Goal: Information Seeking & Learning: Learn about a topic

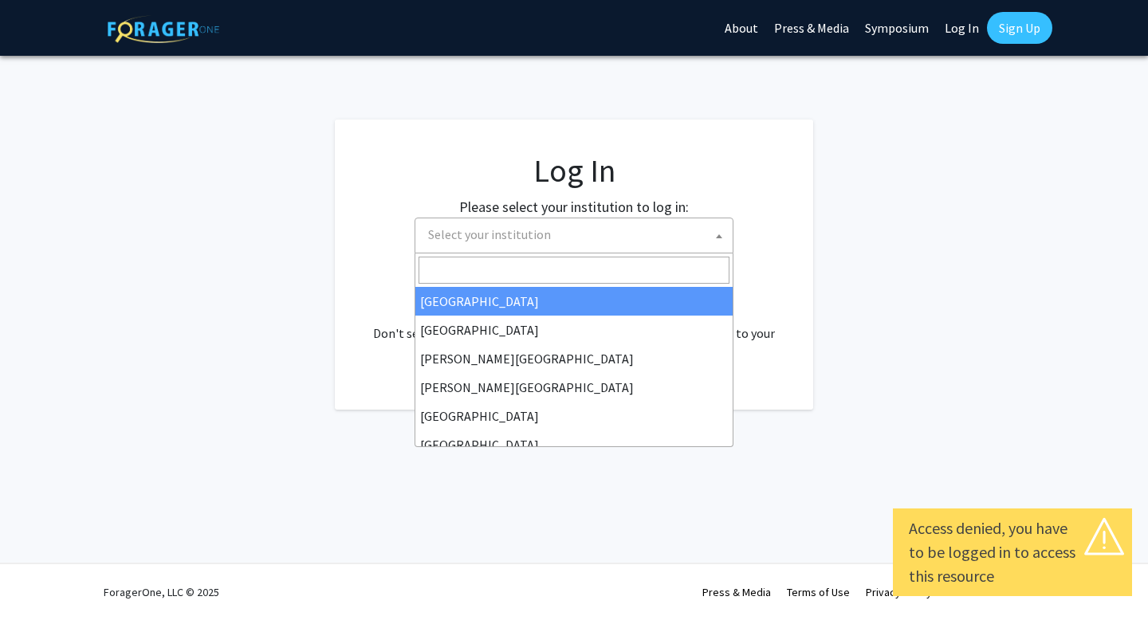
select select
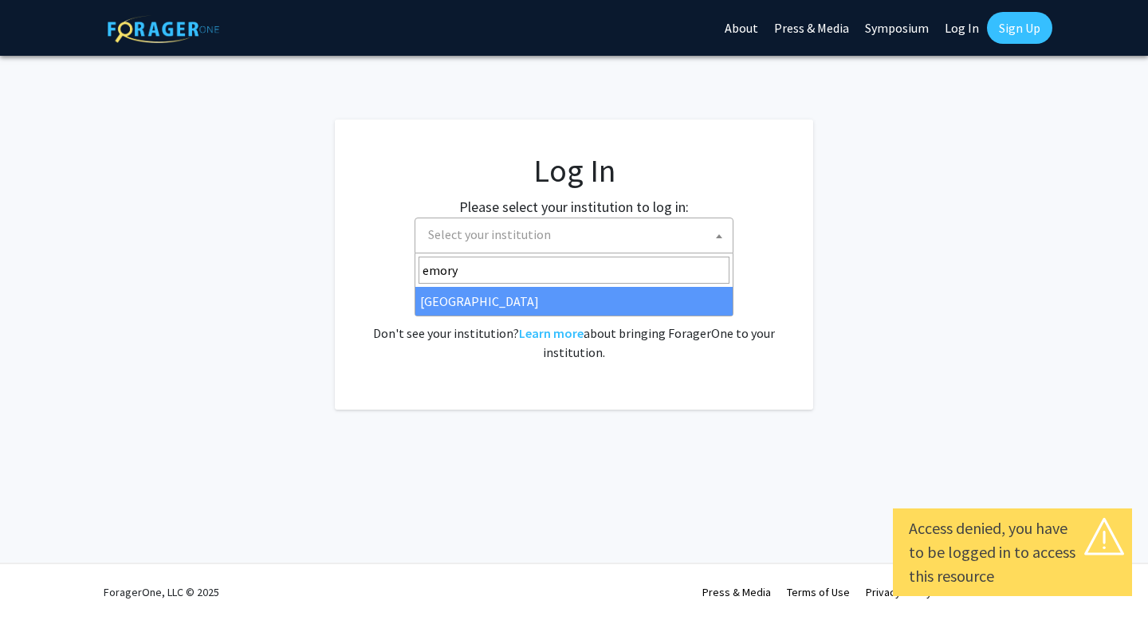
type input "emory"
select select "12"
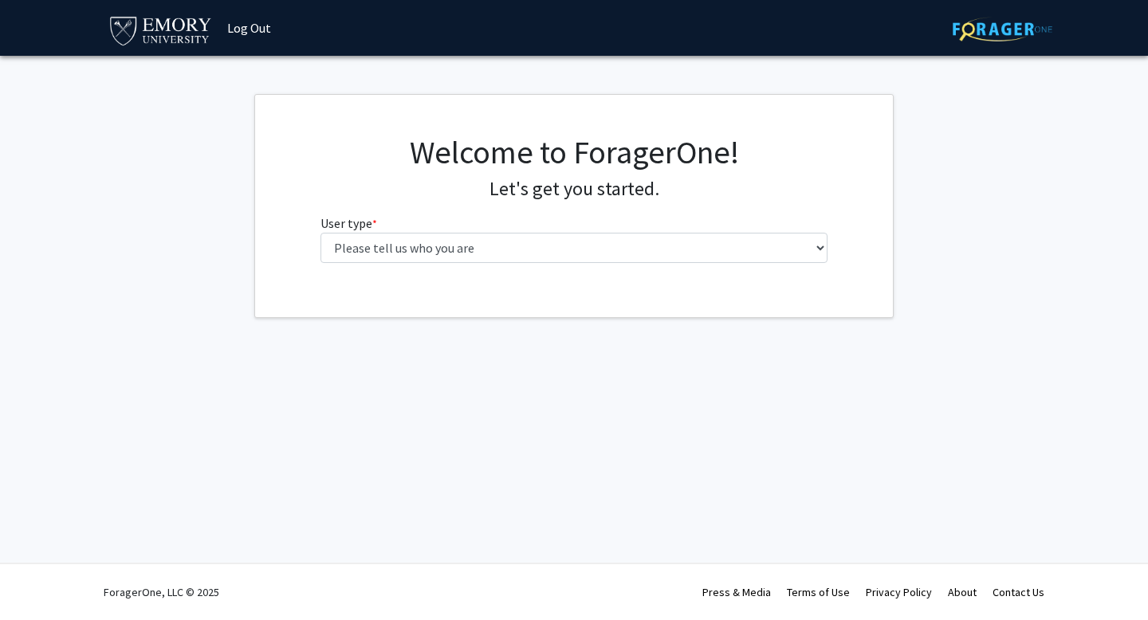
click at [725, 194] on h4 "Let's get you started." at bounding box center [575, 189] width 508 height 23
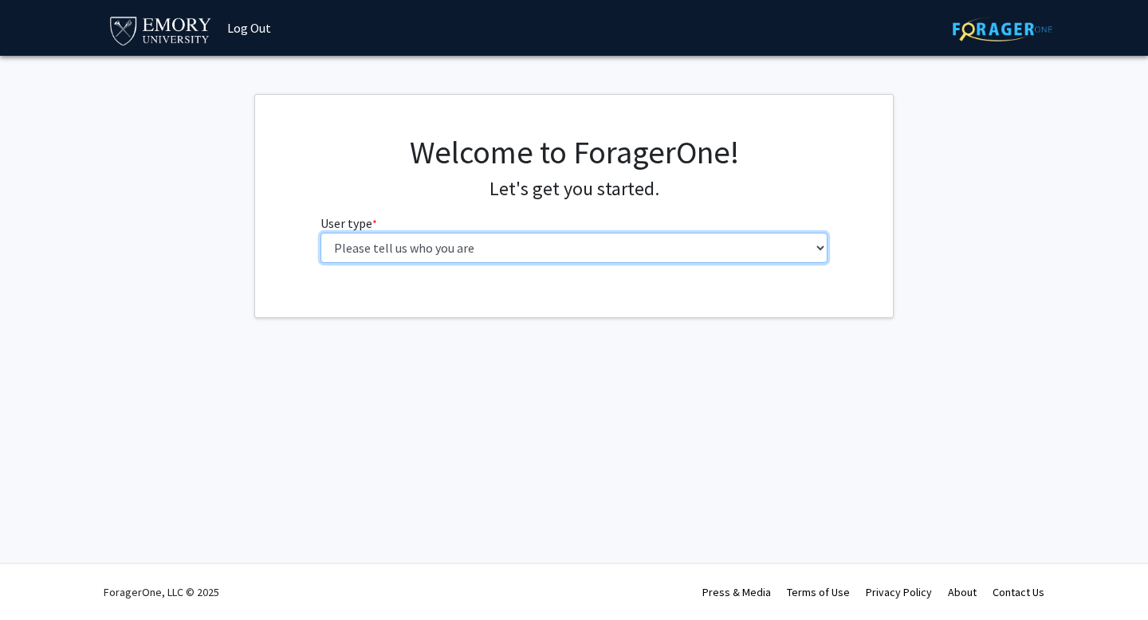
click at [562, 239] on select "Please tell us who you are Undergraduate Student Master's Student Doctoral Cand…" at bounding box center [575, 248] width 508 height 30
select select "1: undergrad"
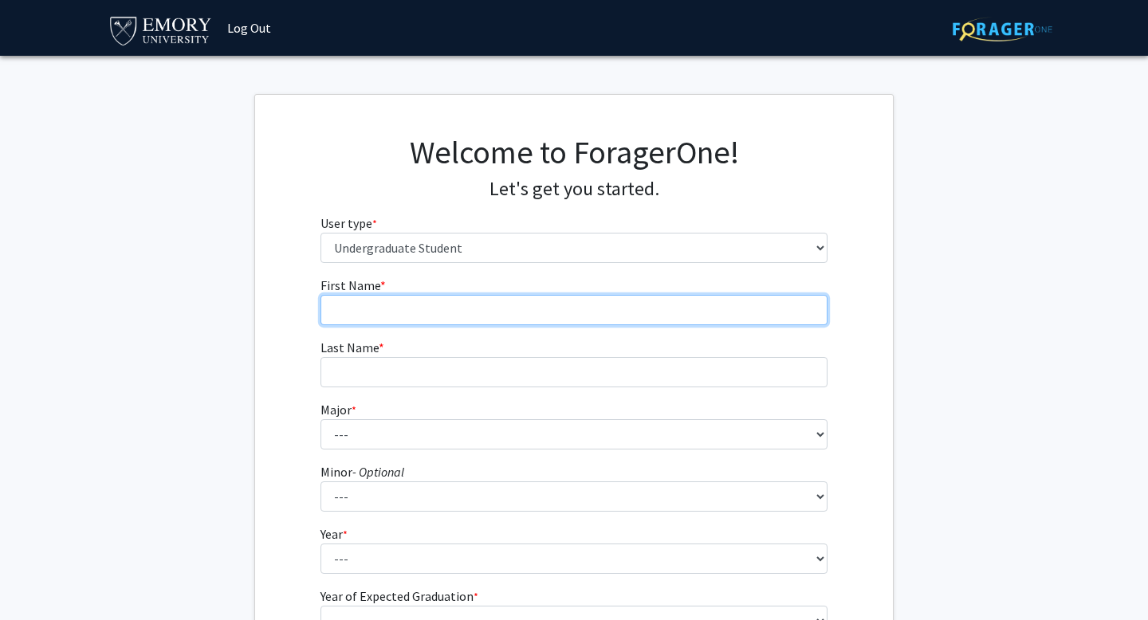
click at [443, 315] on input "First Name * required" at bounding box center [575, 310] width 508 height 30
type input "Jiya"
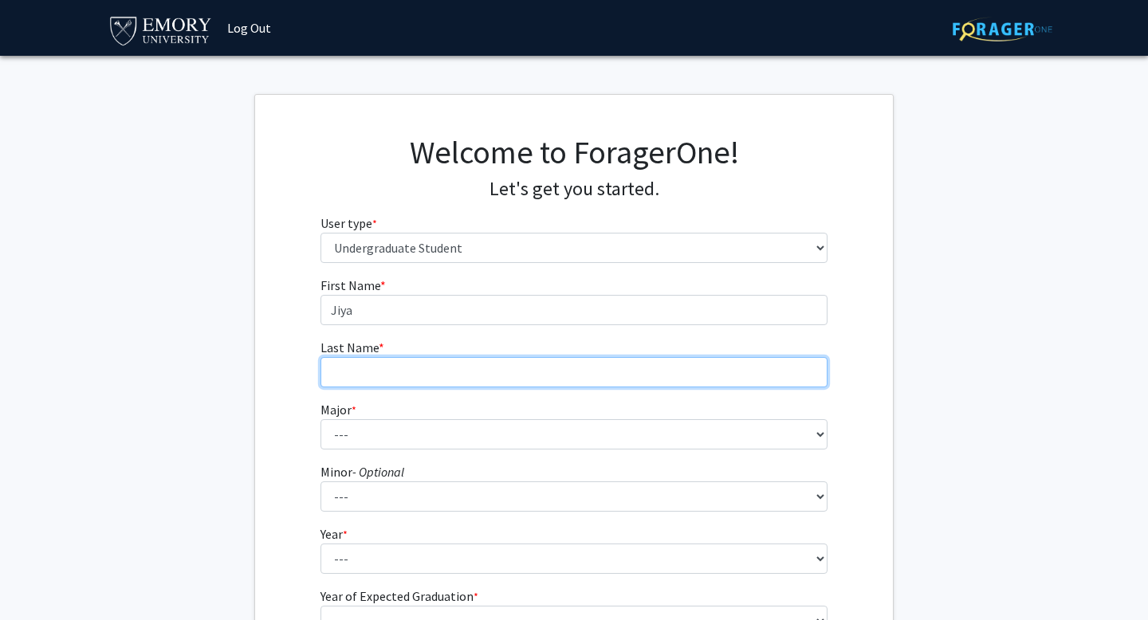
type input "Nayee"
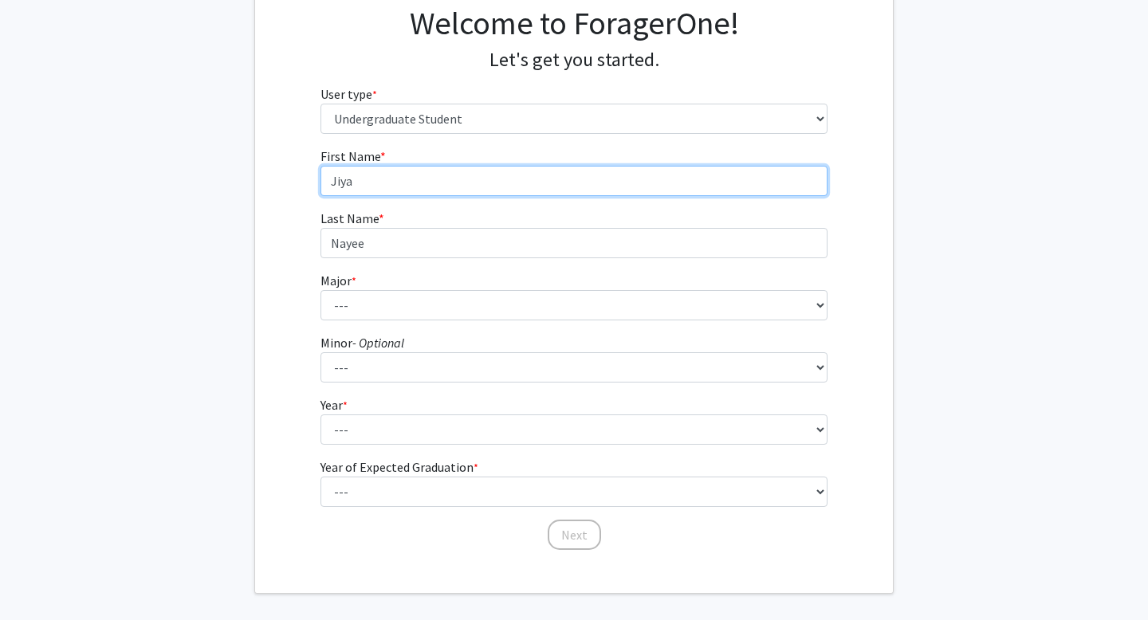
scroll to position [130, 0]
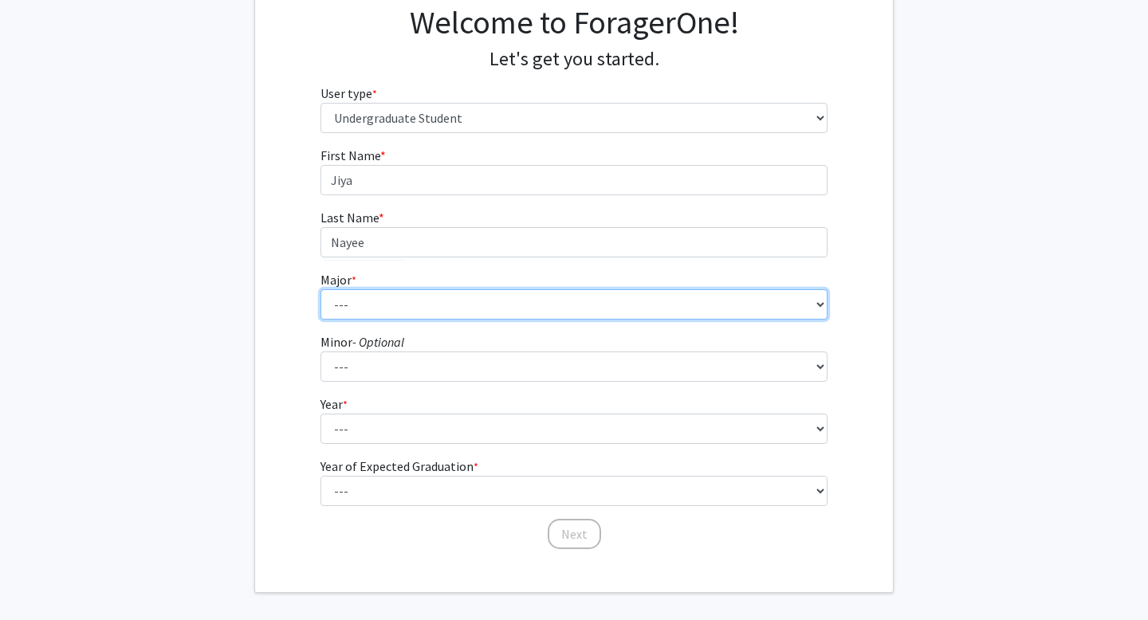
click at [377, 309] on select "--- Accounting African American Studies African Studies American Studies Analyt…" at bounding box center [575, 304] width 508 height 30
select select "40: 1001"
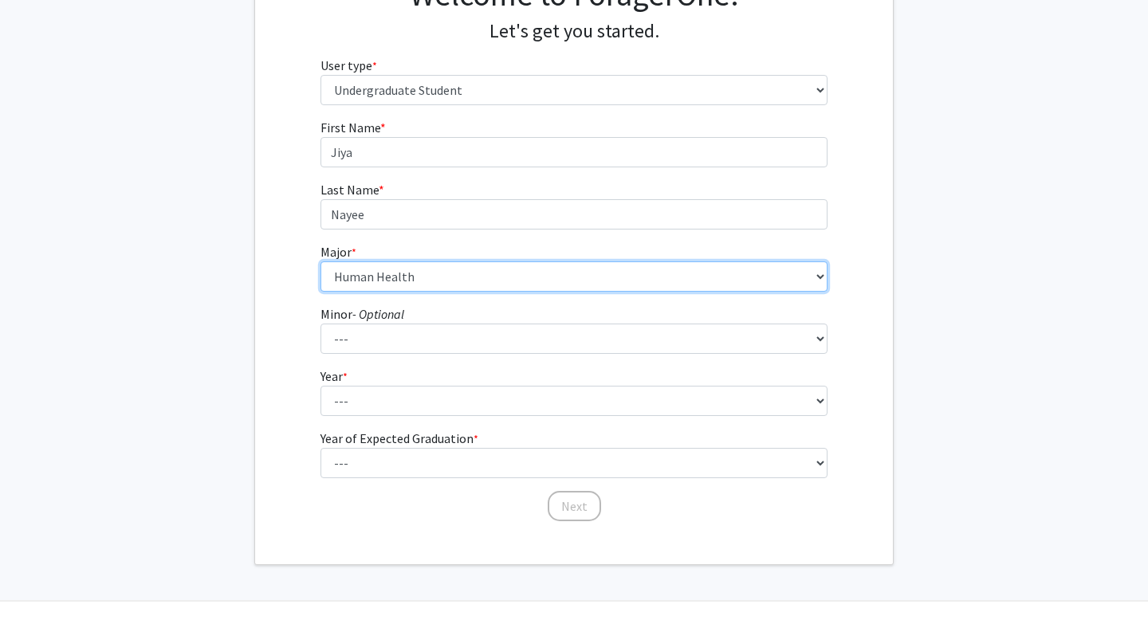
scroll to position [161, 0]
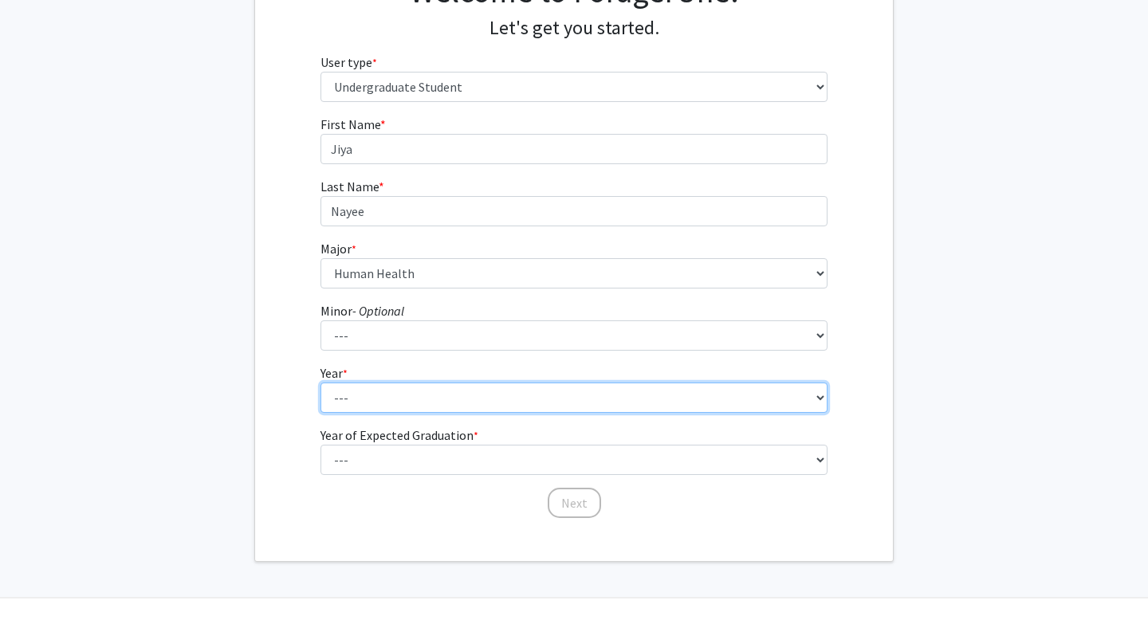
click at [364, 411] on select "--- First-year Sophomore Junior Senior Postbaccalaureate Certificate" at bounding box center [575, 398] width 508 height 30
select select "2: sophomore"
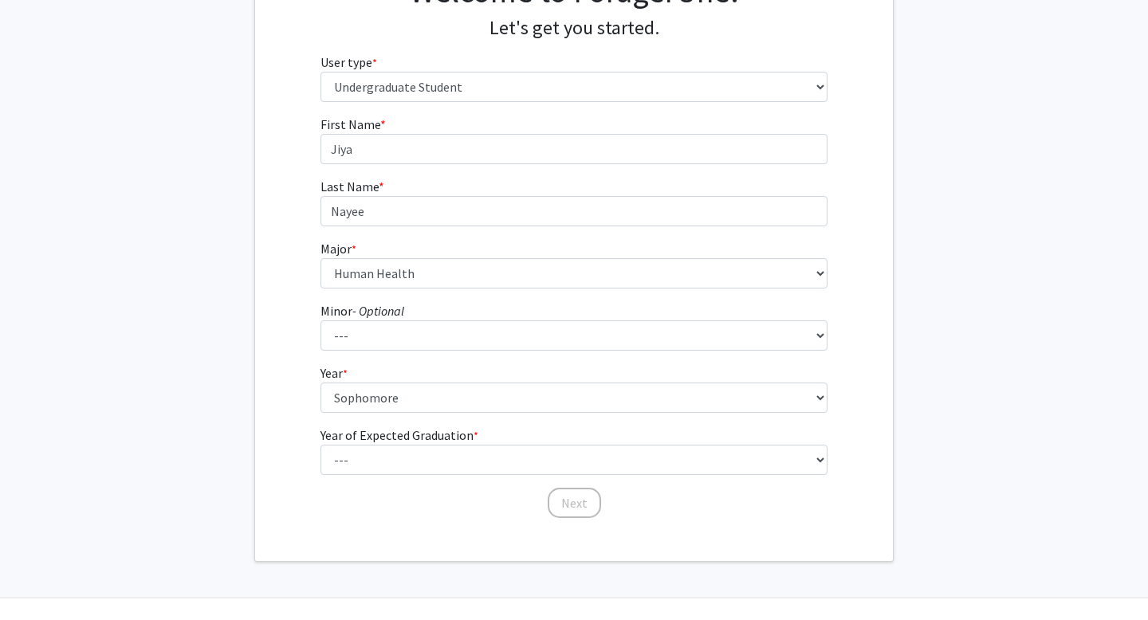
click at [353, 474] on form "First Name * required [PERSON_NAME] Last Name * required [PERSON_NAME] Major * …" at bounding box center [575, 309] width 508 height 389
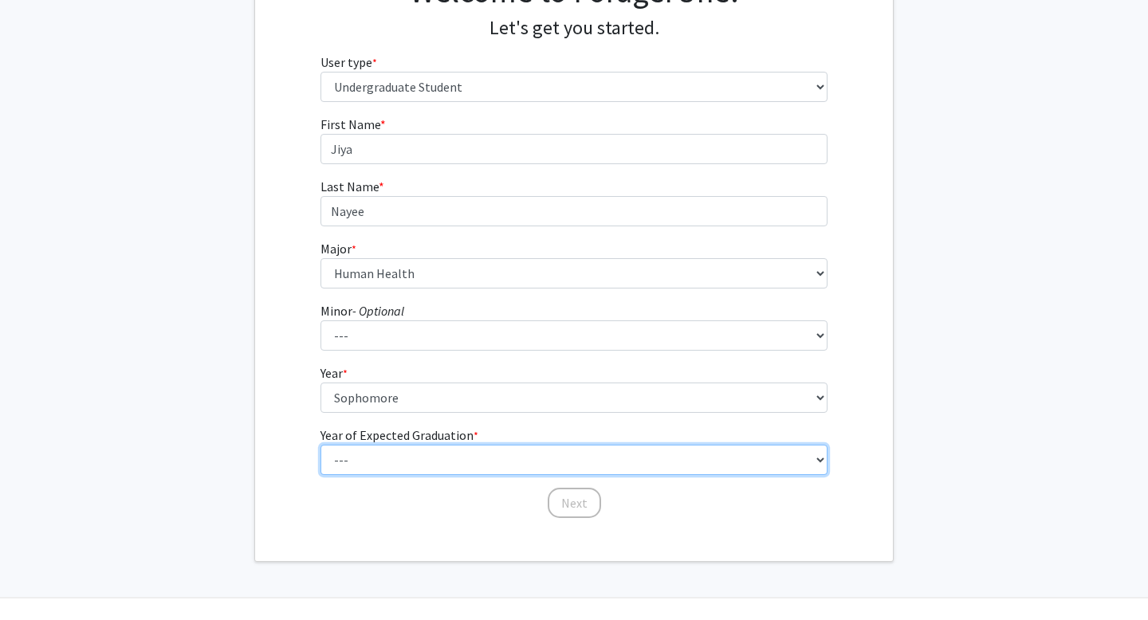
click at [355, 460] on select "--- 2025 2026 2027 2028 2029 2030 2031 2032 2033 2034" at bounding box center [575, 460] width 508 height 30
select select "4: 2028"
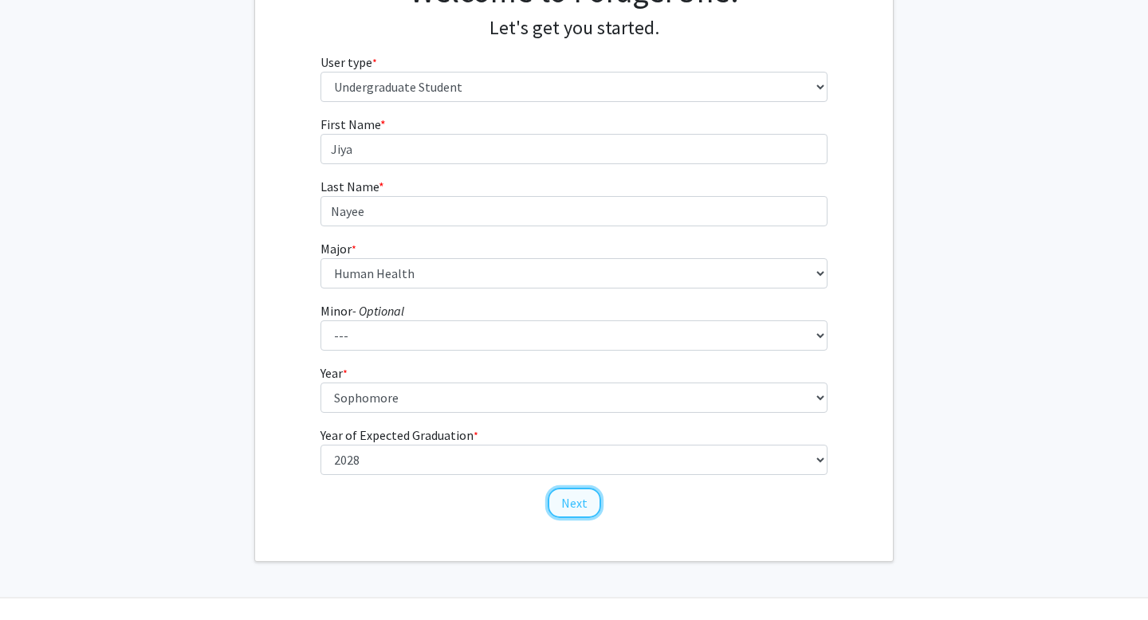
click at [572, 503] on button "Next" at bounding box center [574, 503] width 53 height 30
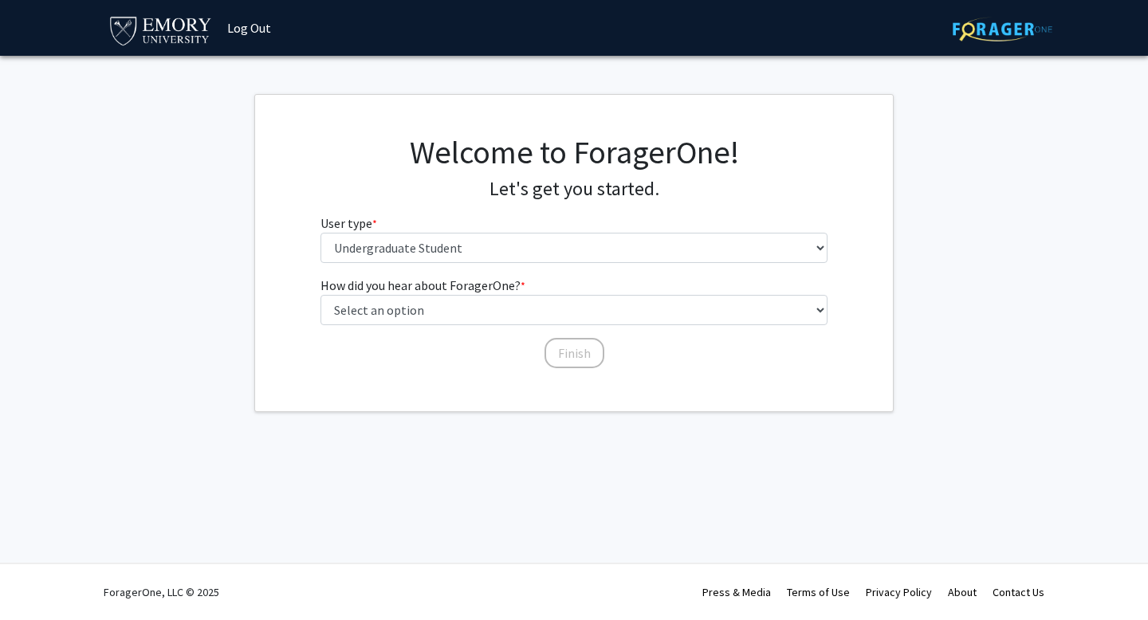
scroll to position [0, 0]
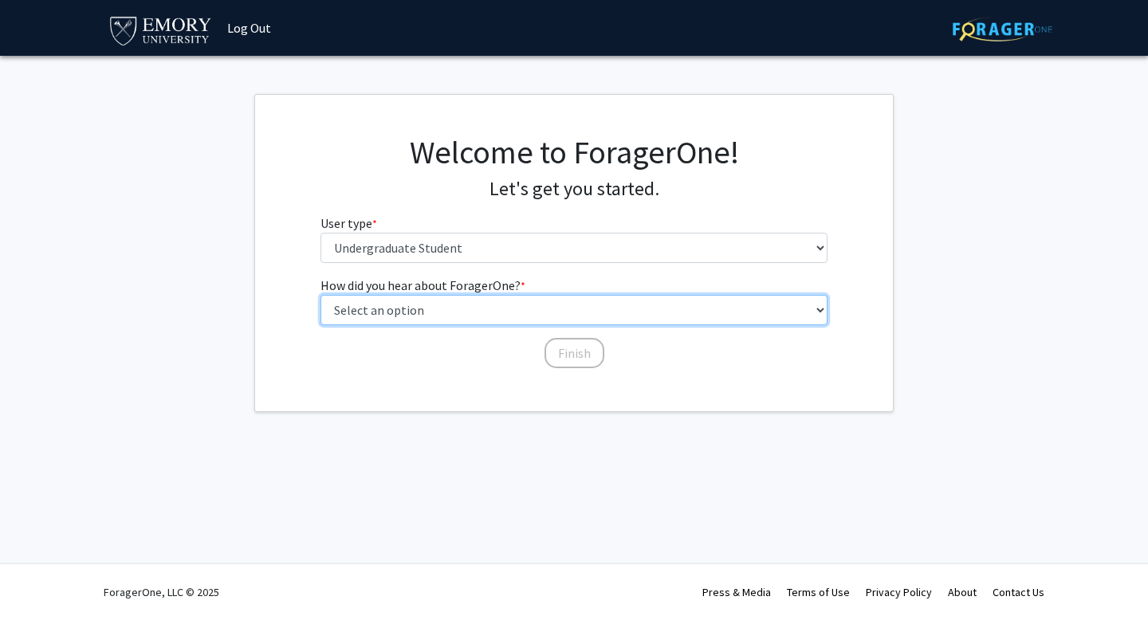
click at [485, 310] on select "Select an option Peer/student recommendation Faculty/staff recommendation Unive…" at bounding box center [575, 310] width 508 height 30
select select "2: faculty_recommendation"
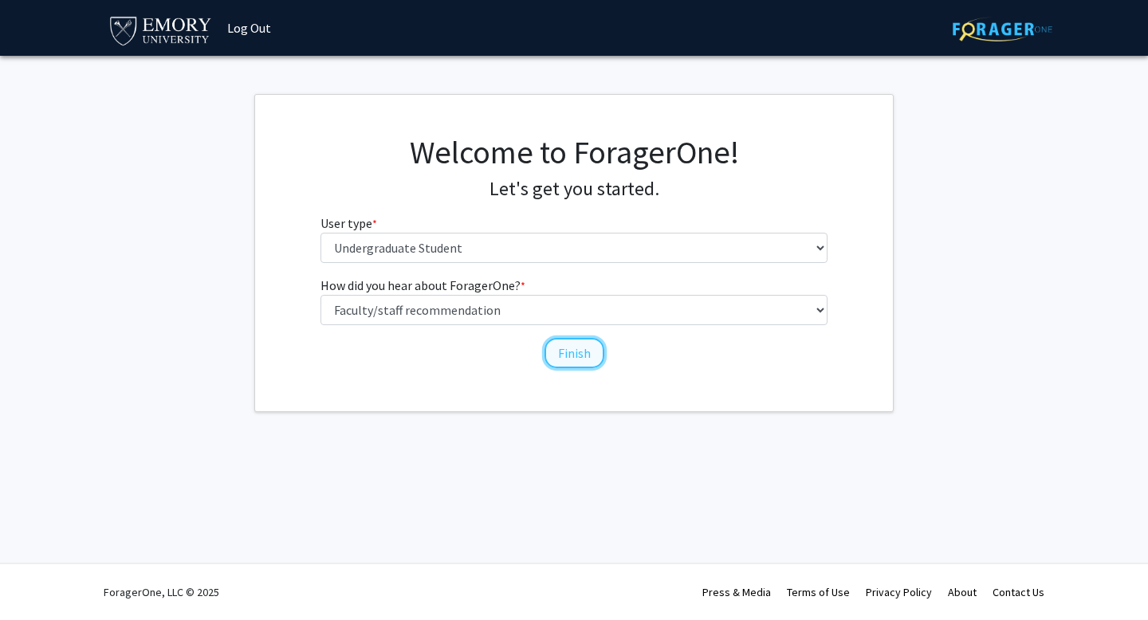
click at [557, 351] on button "Finish" at bounding box center [575, 353] width 60 height 30
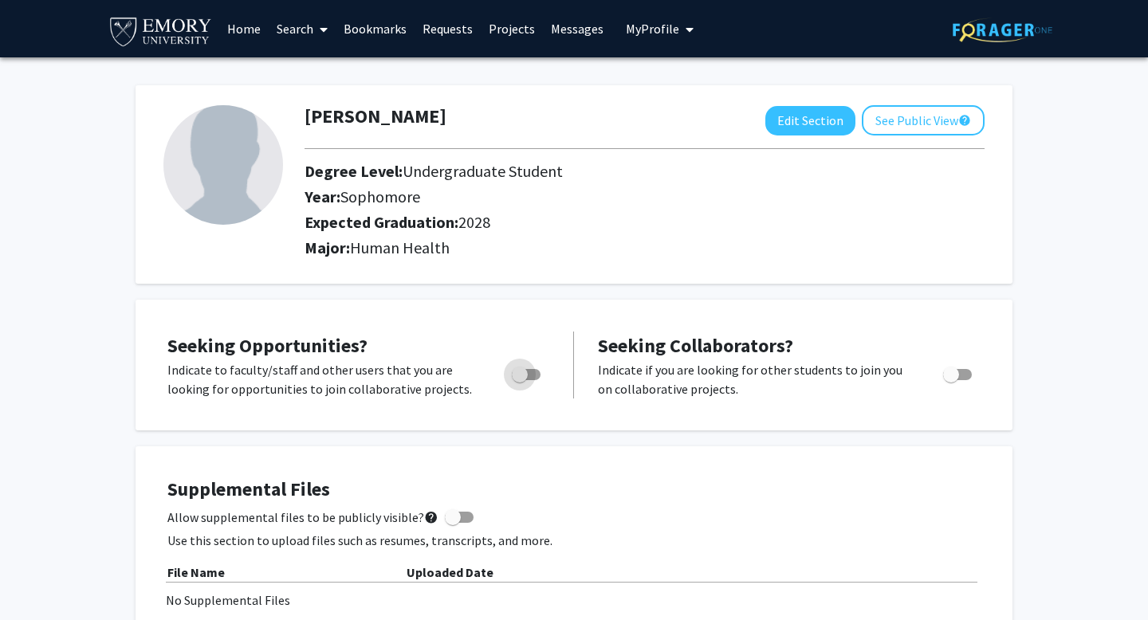
click at [521, 373] on span "Toggle" at bounding box center [520, 375] width 16 height 16
click at [520, 380] on input "Are you actively seeking opportunities?" at bounding box center [519, 380] width 1 height 1
checkbox input "true"
click at [643, 28] on span "My Profile" at bounding box center [652, 29] width 53 height 16
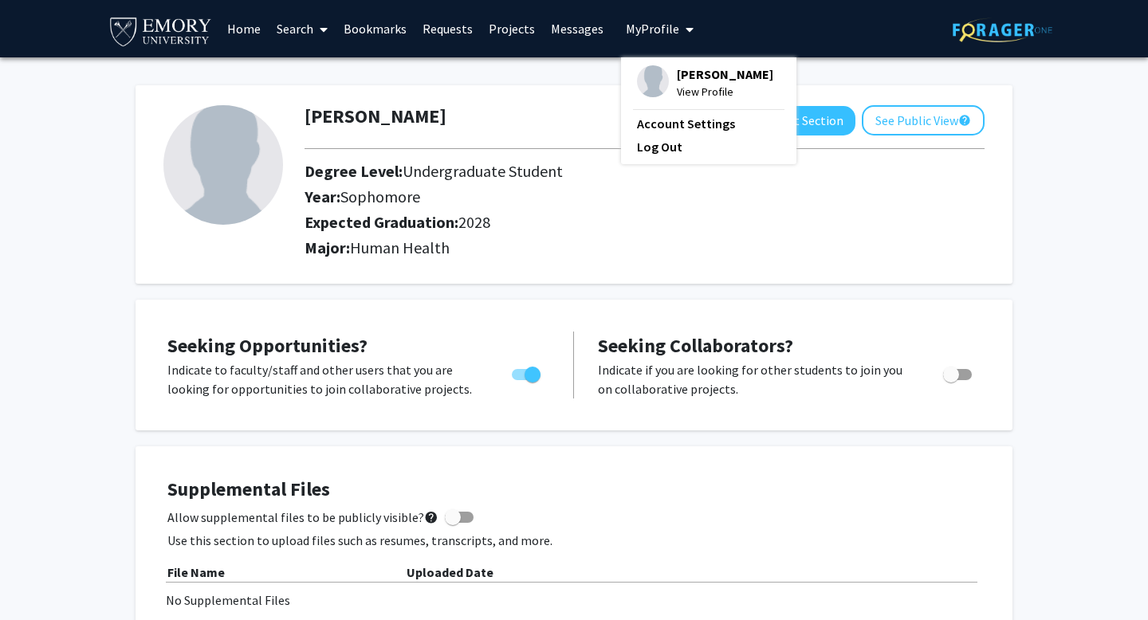
click at [310, 29] on link "Search" at bounding box center [302, 29] width 67 height 56
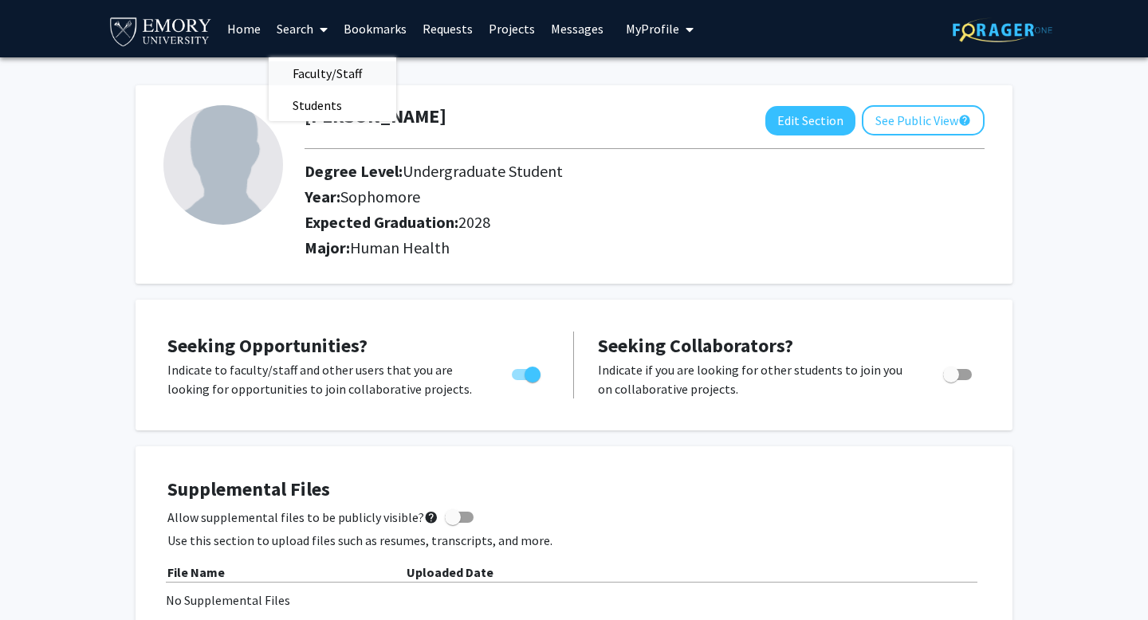
click at [313, 68] on span "Faculty/Staff" at bounding box center [327, 73] width 117 height 32
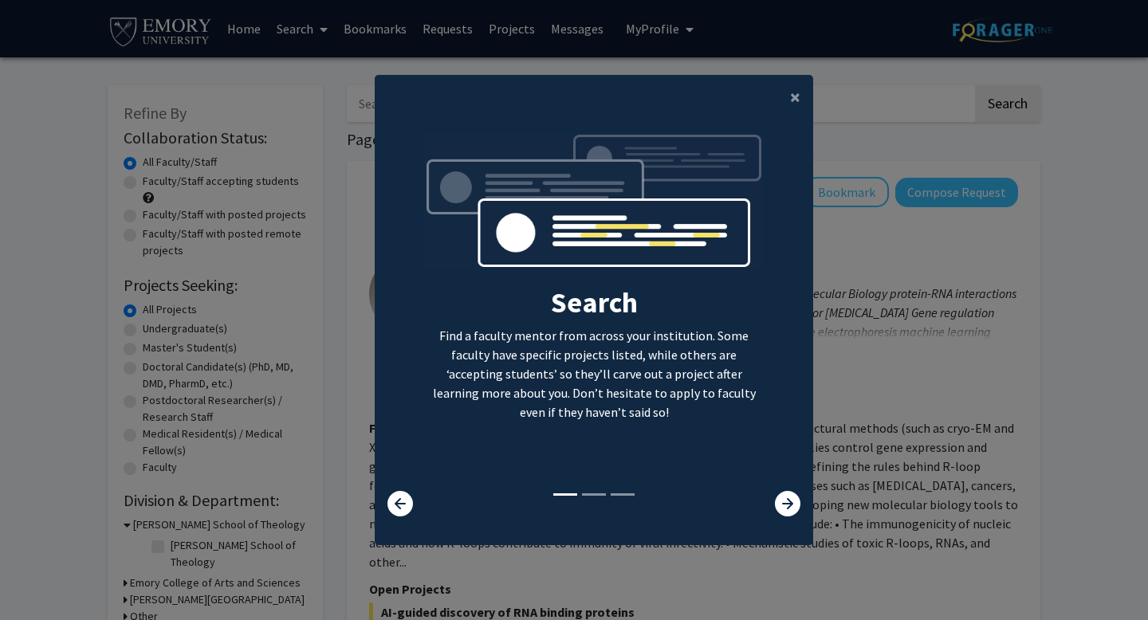
click at [740, 303] on h2 "Search" at bounding box center [594, 302] width 340 height 34
drag, startPoint x: 730, startPoint y: 379, endPoint x: 657, endPoint y: 379, distance: 72.6
click at [659, 379] on p "Find a faculty mentor from across your institution. Some faculty have specific …" at bounding box center [594, 374] width 340 height 96
click at [790, 513] on icon at bounding box center [788, 504] width 26 height 26
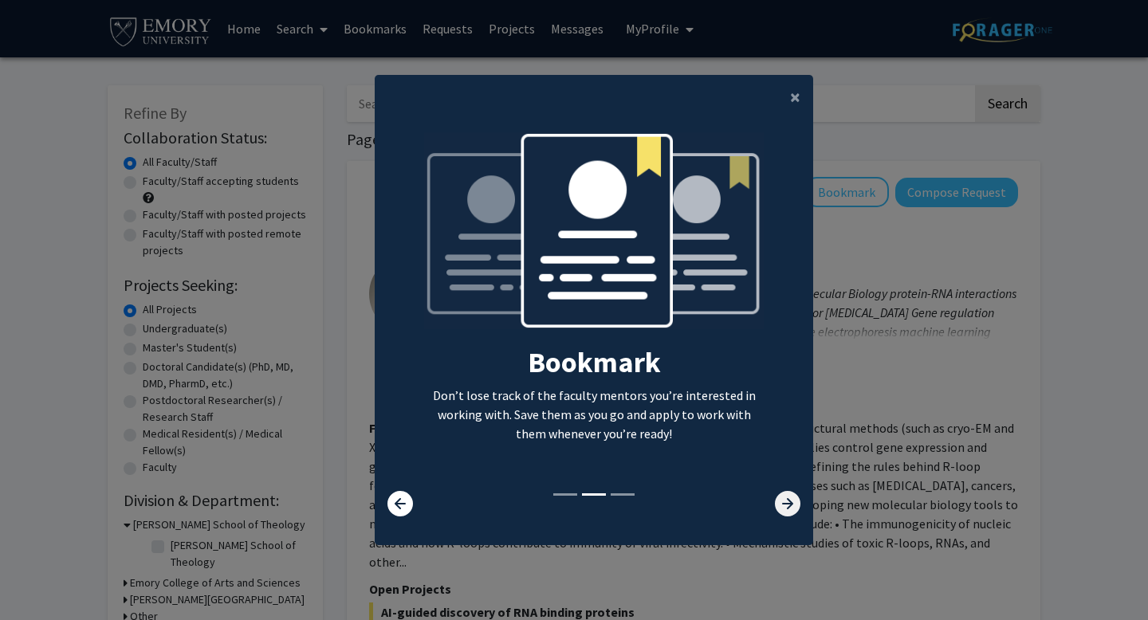
click at [787, 502] on icon at bounding box center [788, 504] width 26 height 26
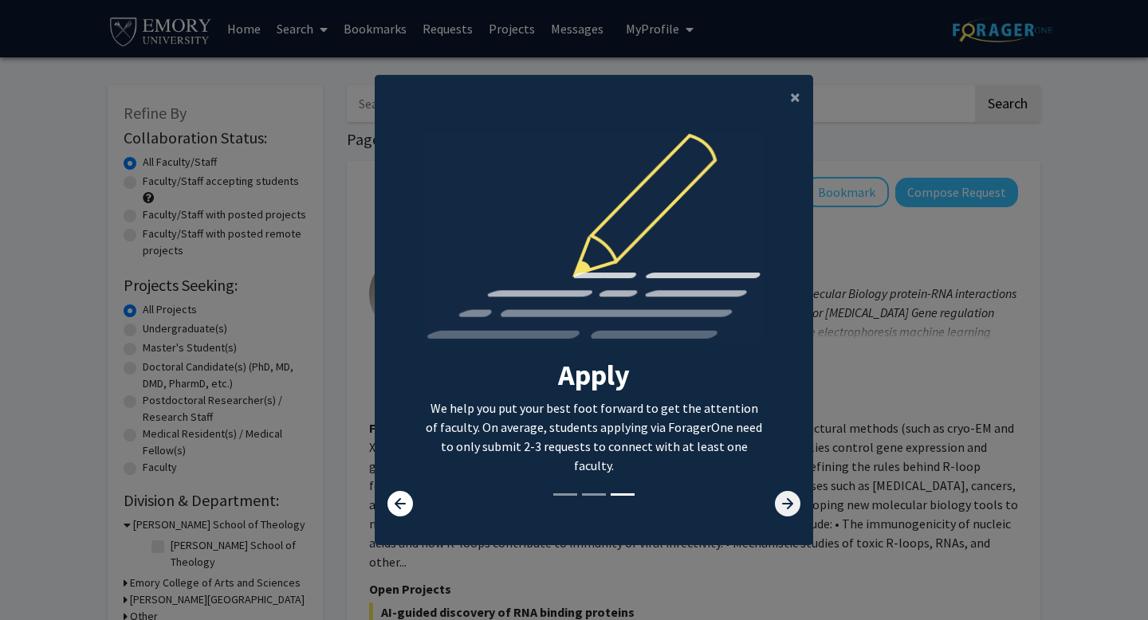
click at [793, 494] on icon at bounding box center [788, 504] width 26 height 26
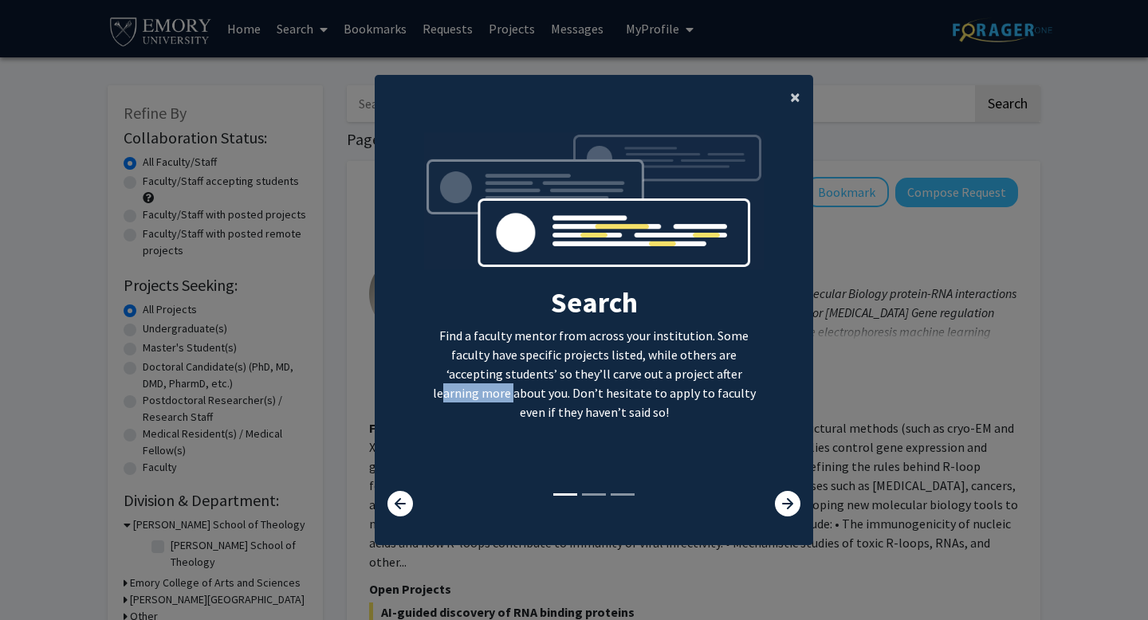
click at [792, 96] on span "×" at bounding box center [795, 97] width 10 height 25
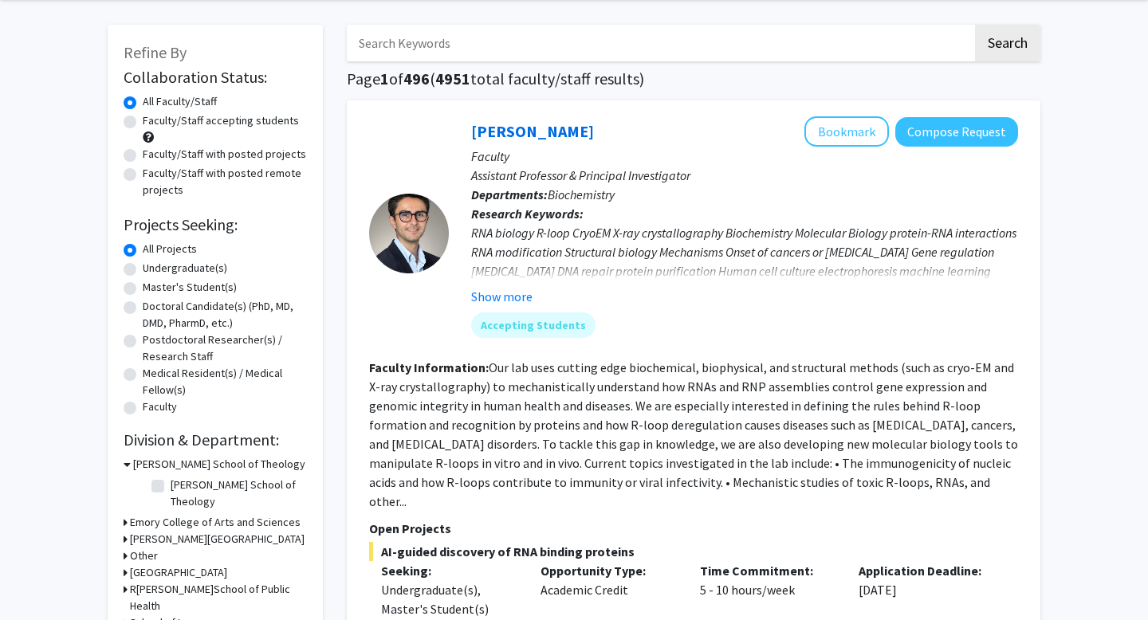
scroll to position [71, 0]
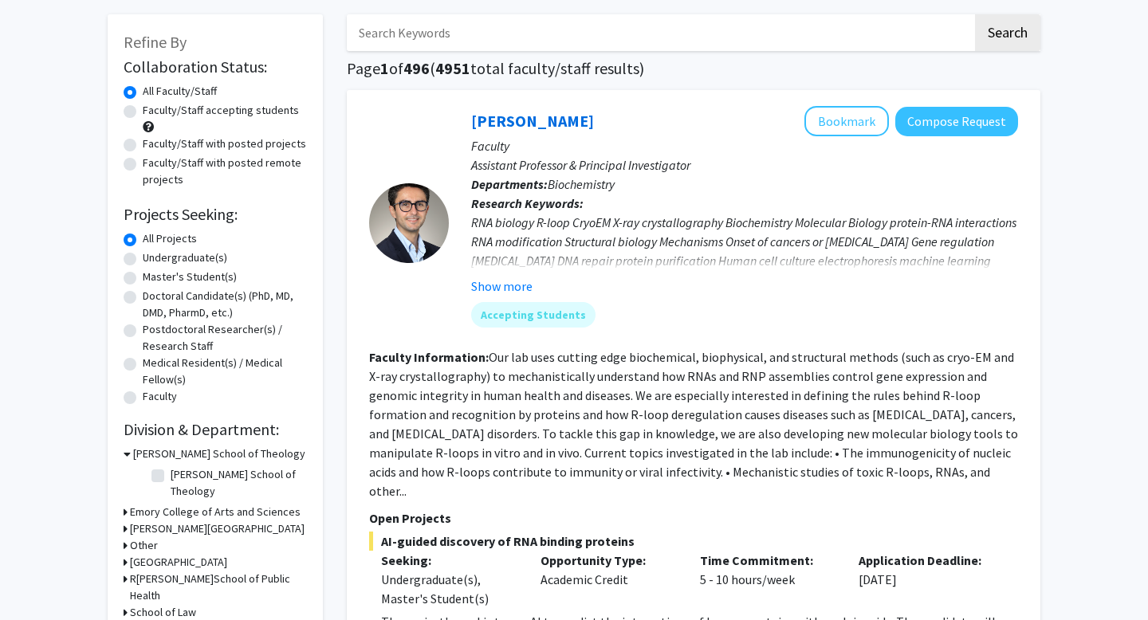
click at [143, 258] on label "Undergraduate(s)" at bounding box center [185, 258] width 85 height 17
click at [143, 258] on input "Undergraduate(s)" at bounding box center [148, 255] width 10 height 10
radio input "true"
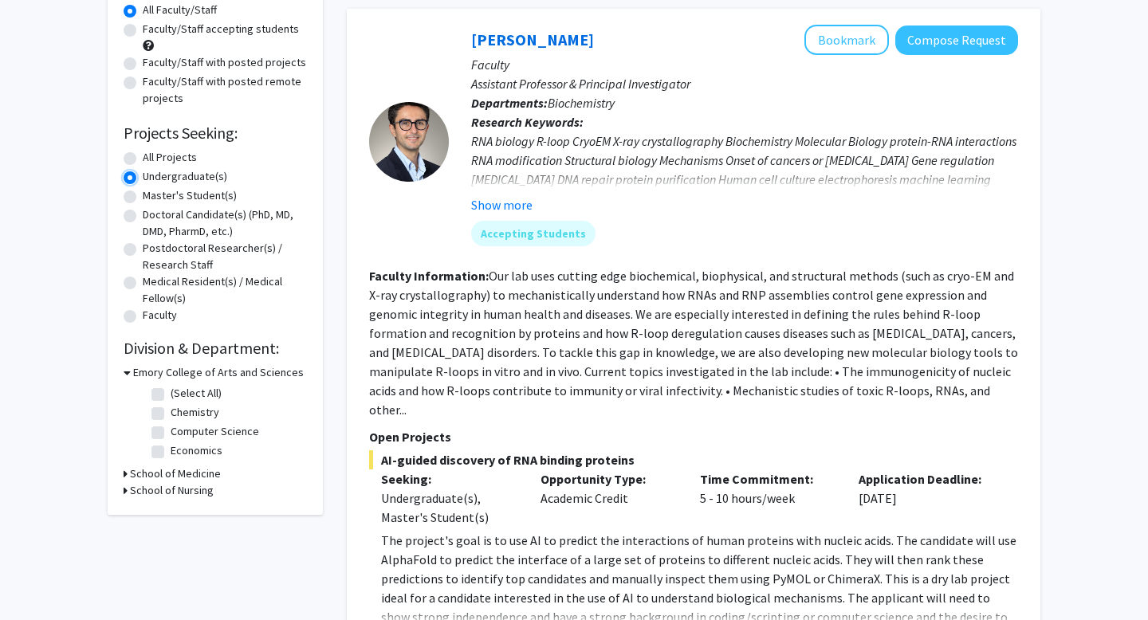
scroll to position [156, 0]
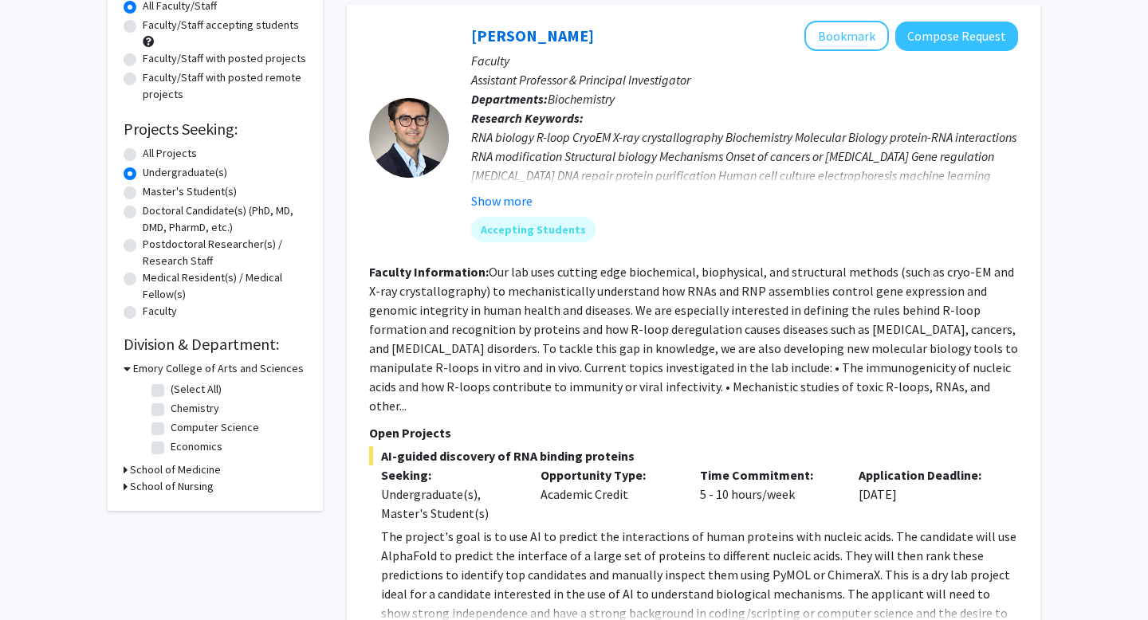
click at [128, 365] on icon at bounding box center [127, 368] width 7 height 17
click at [144, 390] on h3 "School of Medicine" at bounding box center [175, 385] width 91 height 17
click at [140, 387] on h3 "School of Medicine" at bounding box center [178, 385] width 91 height 17
click at [144, 407] on h3 "School of Nursing" at bounding box center [172, 402] width 84 height 17
click at [144, 407] on h3 "School of Nursing" at bounding box center [175, 402] width 84 height 17
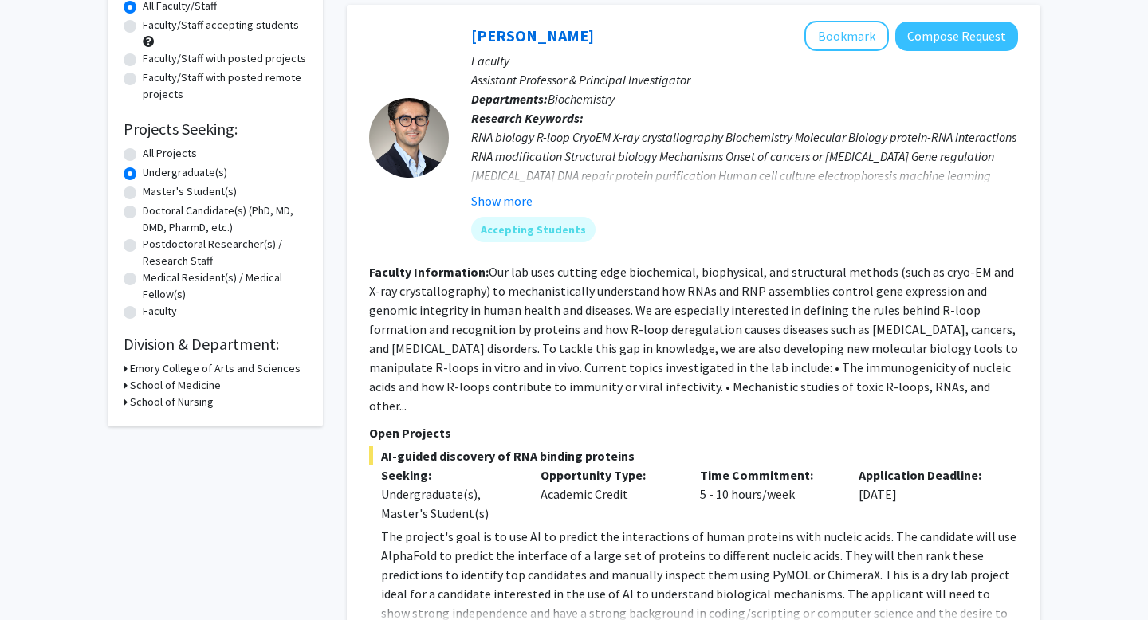
click at [127, 366] on icon at bounding box center [126, 368] width 4 height 17
click at [127, 366] on icon at bounding box center [127, 368] width 7 height 17
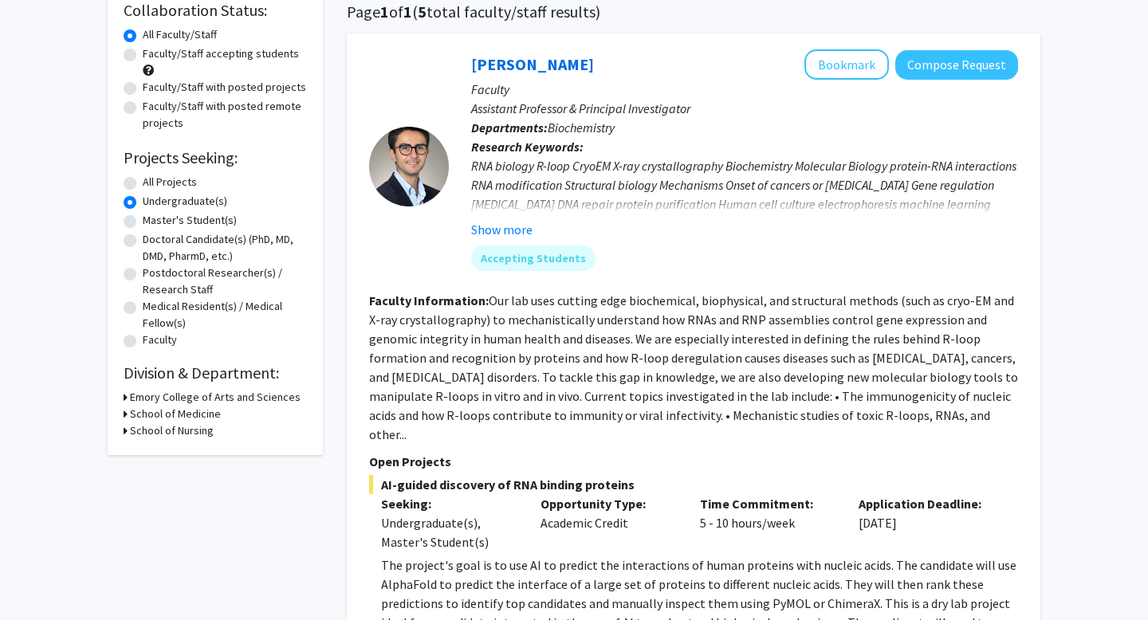
scroll to position [0, 0]
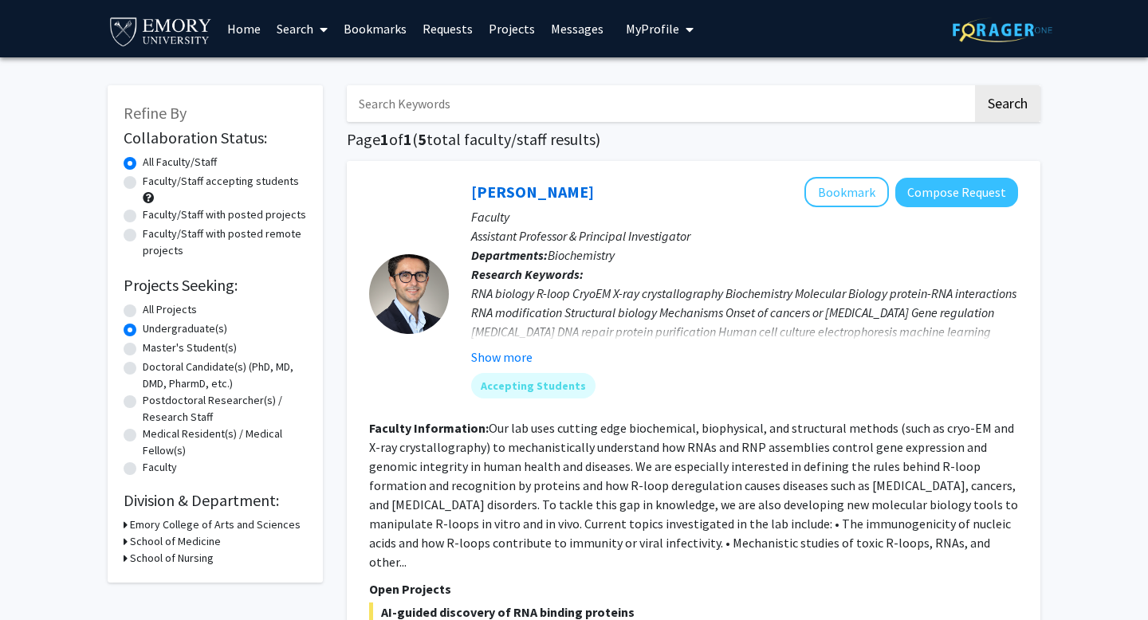
click at [876, 100] on input "Search Keywords" at bounding box center [660, 103] width 626 height 37
type input "human health"
click at [975, 85] on button "Search" at bounding box center [1007, 103] width 65 height 37
radio input "true"
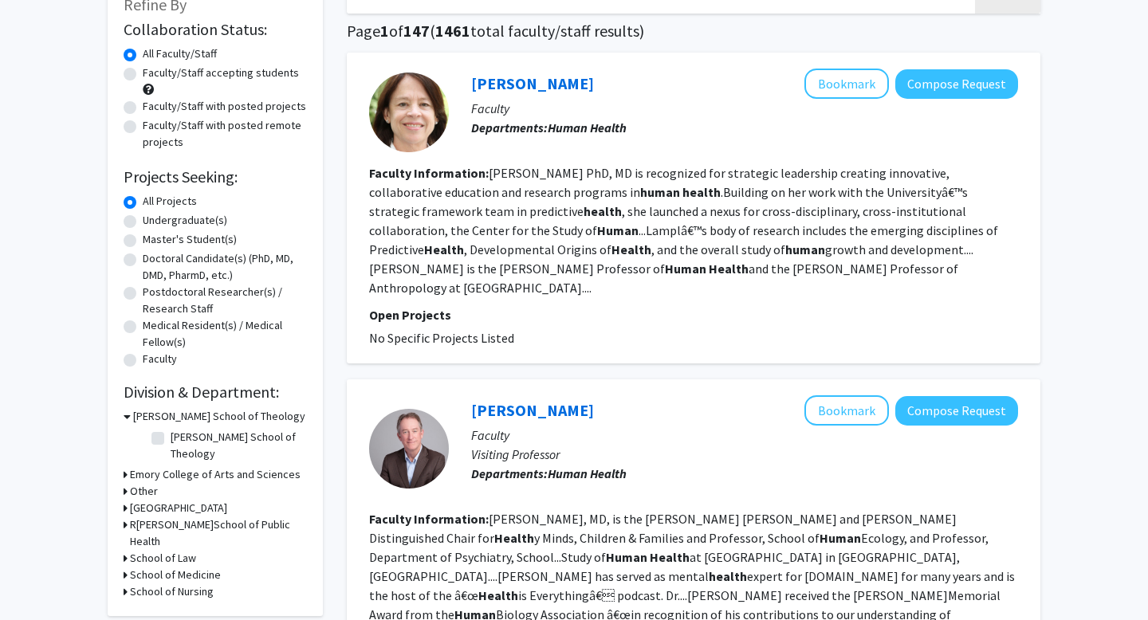
scroll to position [98, 0]
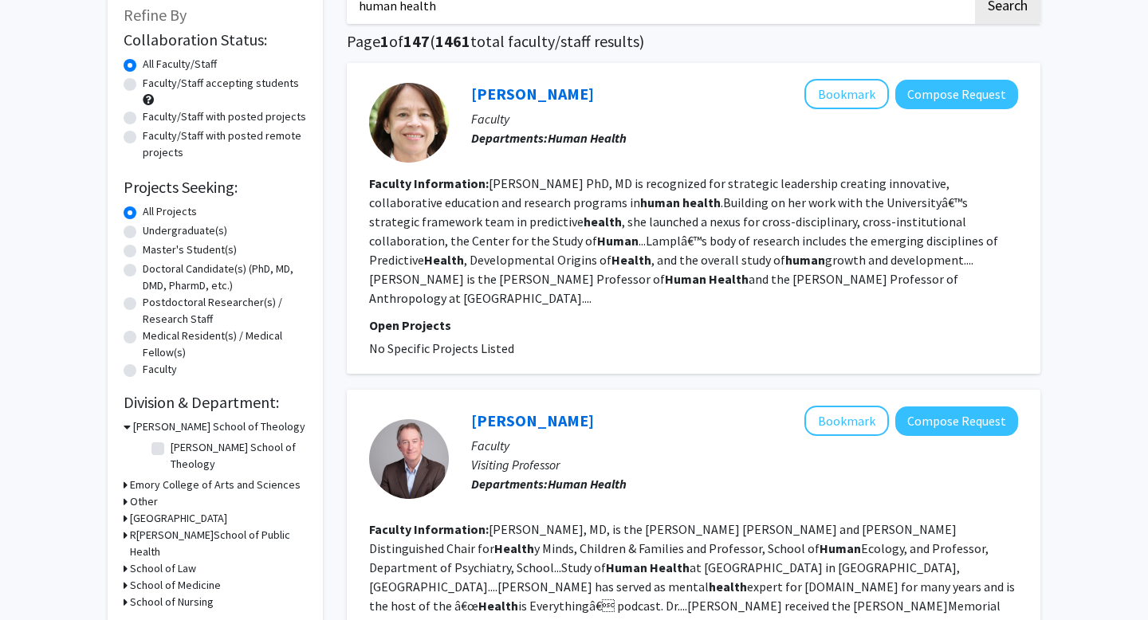
click at [146, 424] on h3 "[PERSON_NAME] School of Theology" at bounding box center [219, 427] width 172 height 17
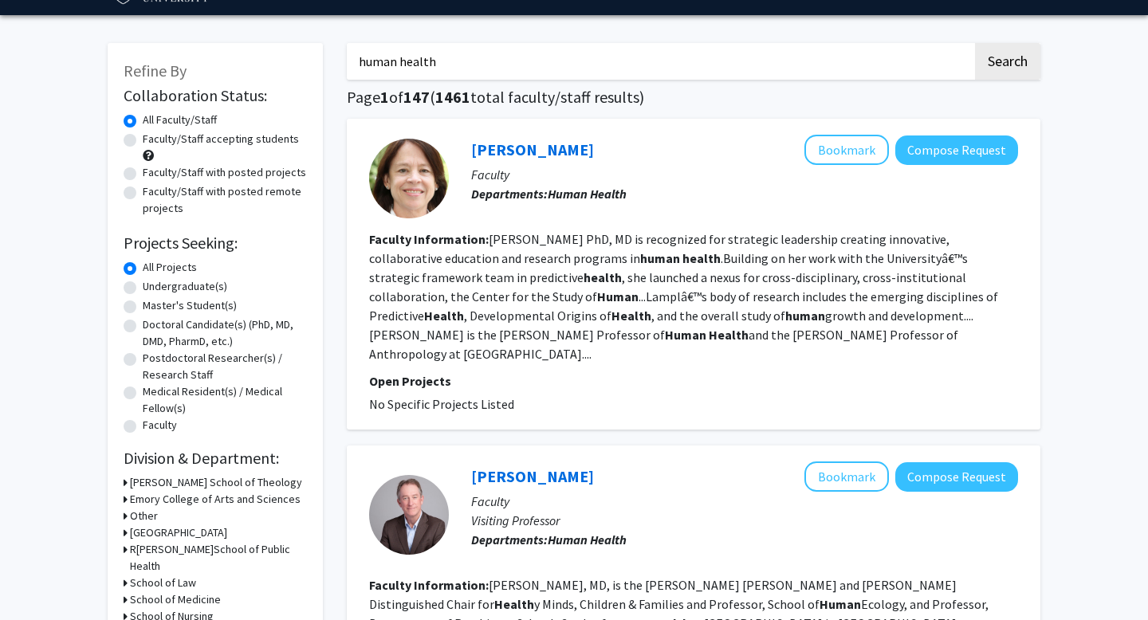
scroll to position [0, 0]
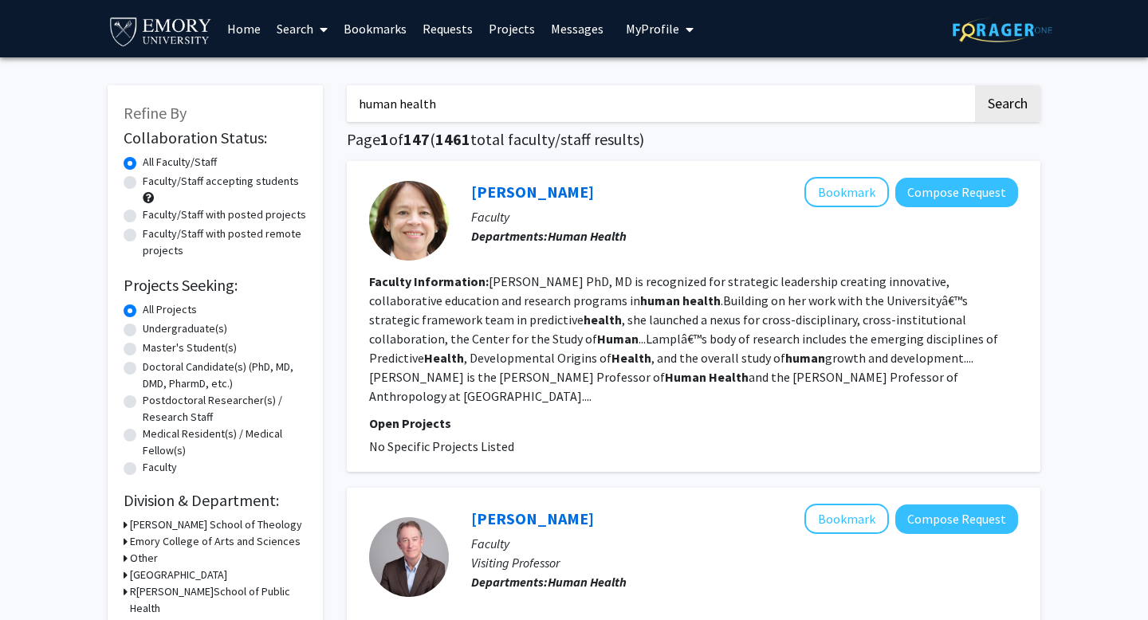
drag, startPoint x: 527, startPoint y: 105, endPoint x: 264, endPoint y: 105, distance: 263.1
click at [314, 35] on link "Search" at bounding box center [302, 29] width 67 height 56
click at [325, 78] on span "Faculty/Staff" at bounding box center [327, 73] width 117 height 32
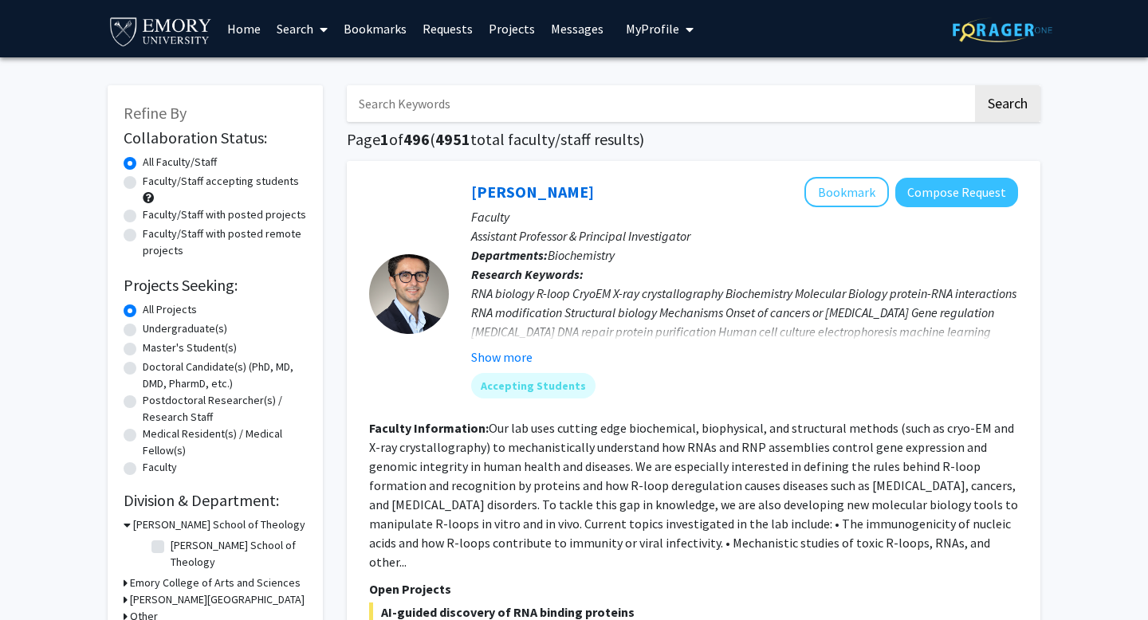
click at [143, 183] on label "Faculty/Staff accepting students" at bounding box center [221, 181] width 156 height 17
click at [143, 183] on input "Faculty/Staff accepting students" at bounding box center [148, 178] width 10 height 10
radio input "true"
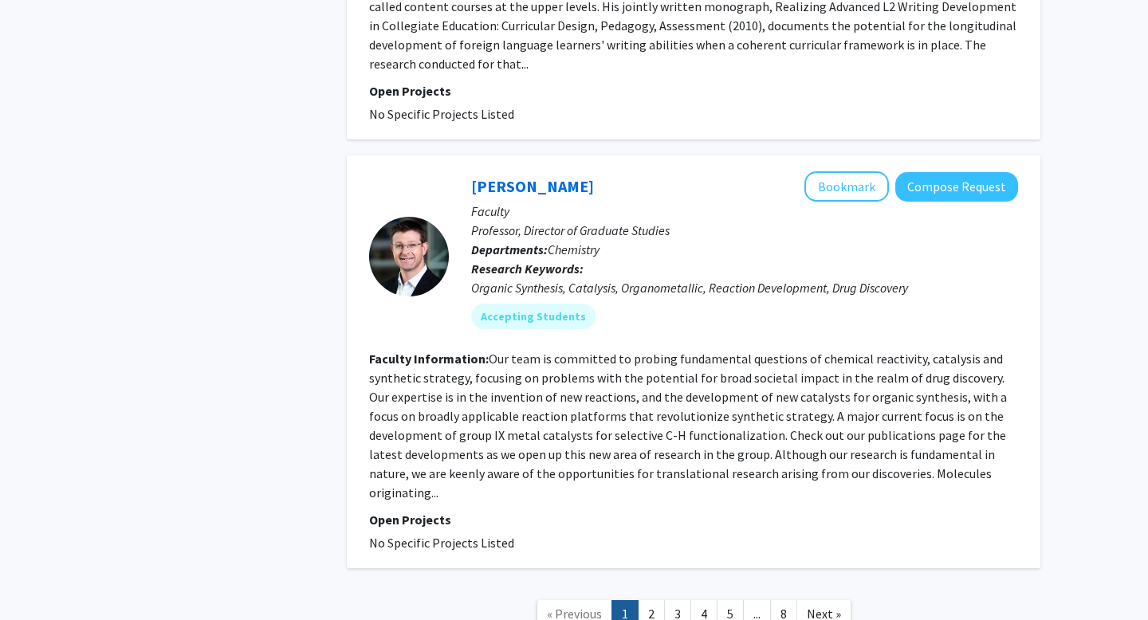
scroll to position [5206, 0]
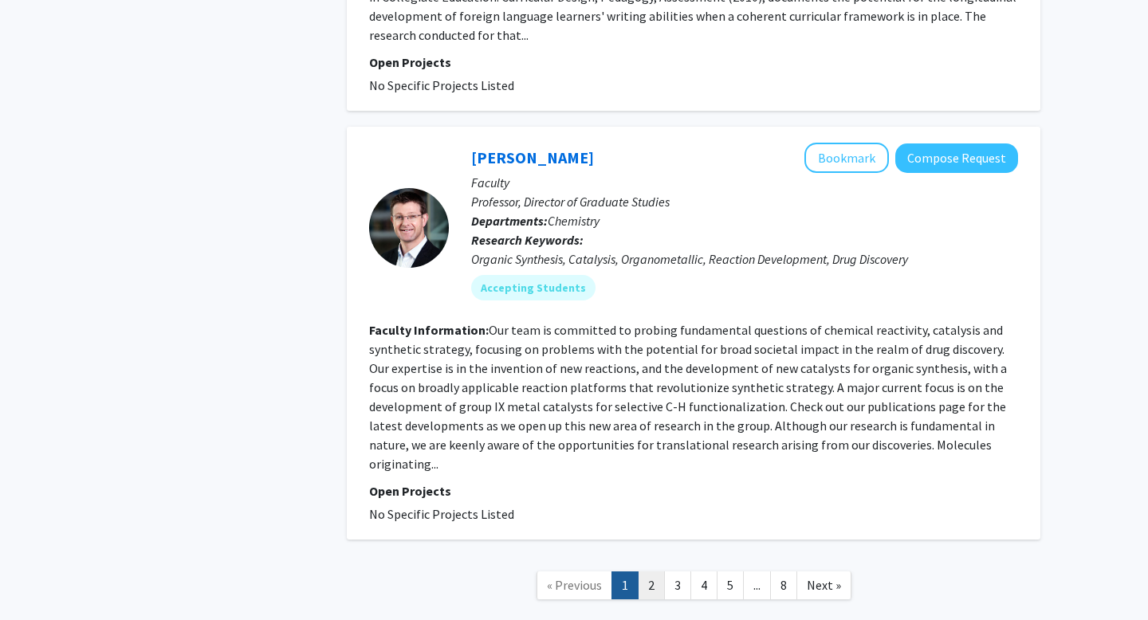
click at [658, 572] on link "2" at bounding box center [651, 586] width 27 height 28
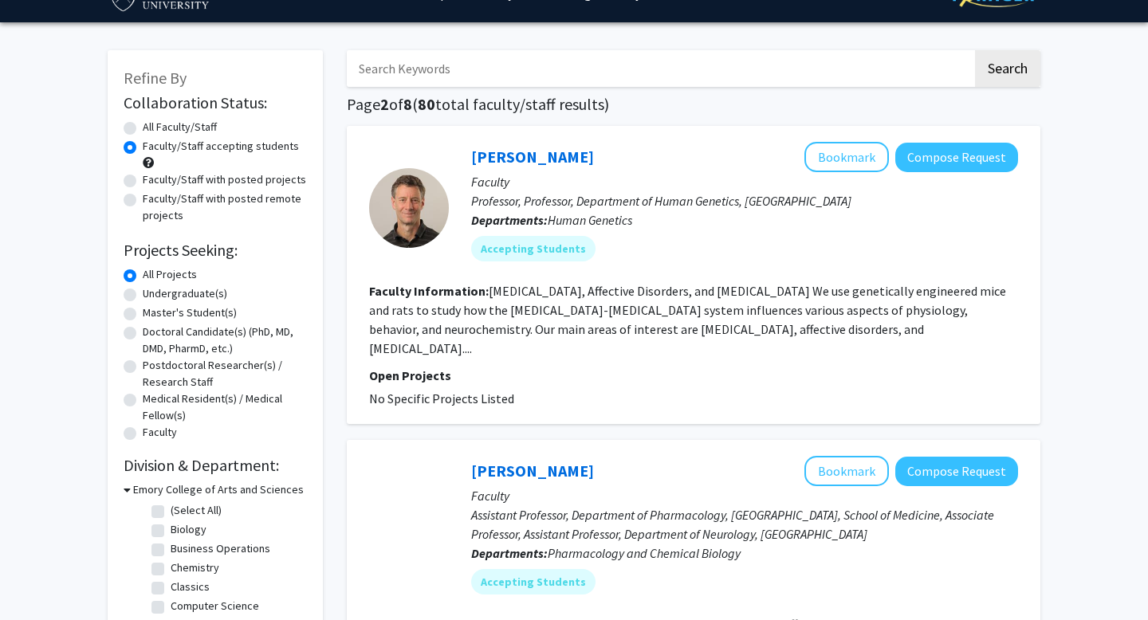
scroll to position [36, 0]
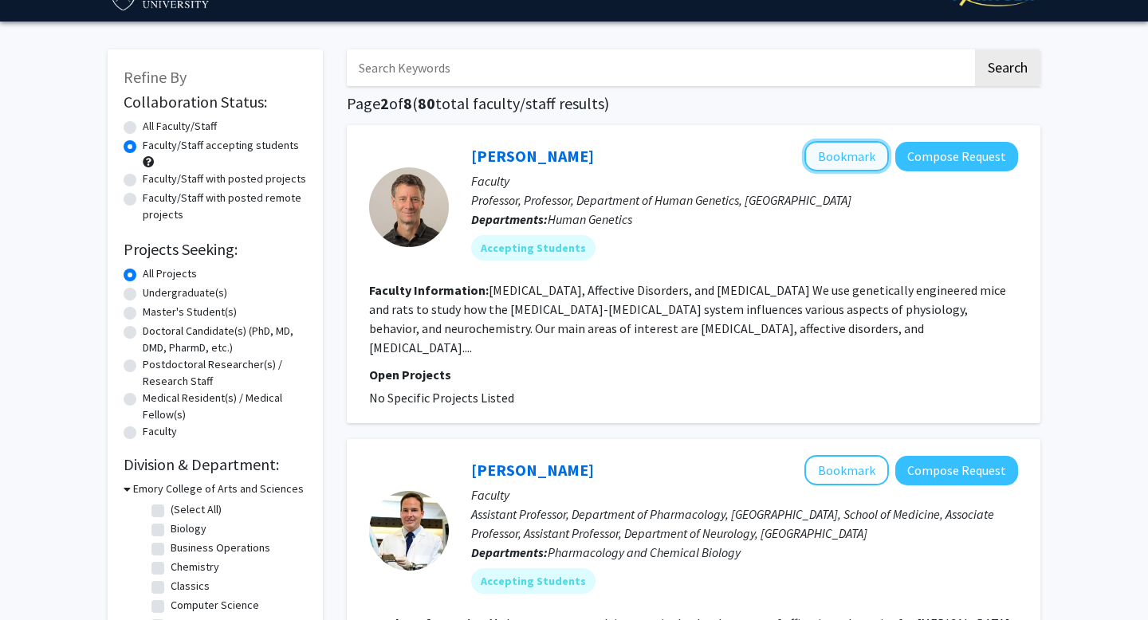
click at [876, 166] on button "Bookmark" at bounding box center [846, 156] width 85 height 30
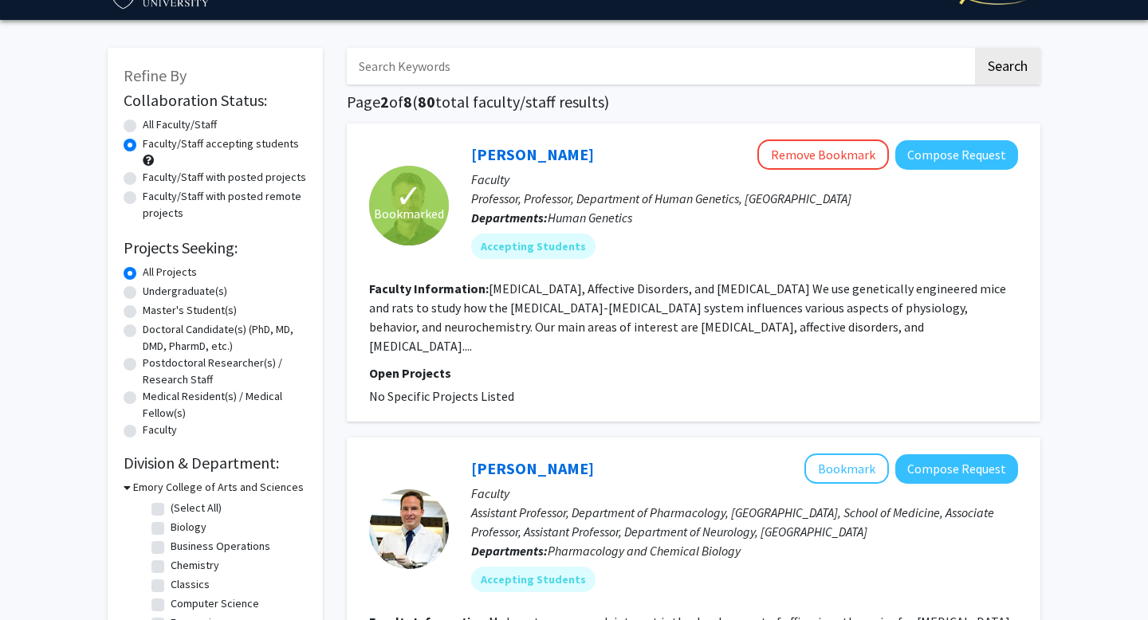
scroll to position [0, 0]
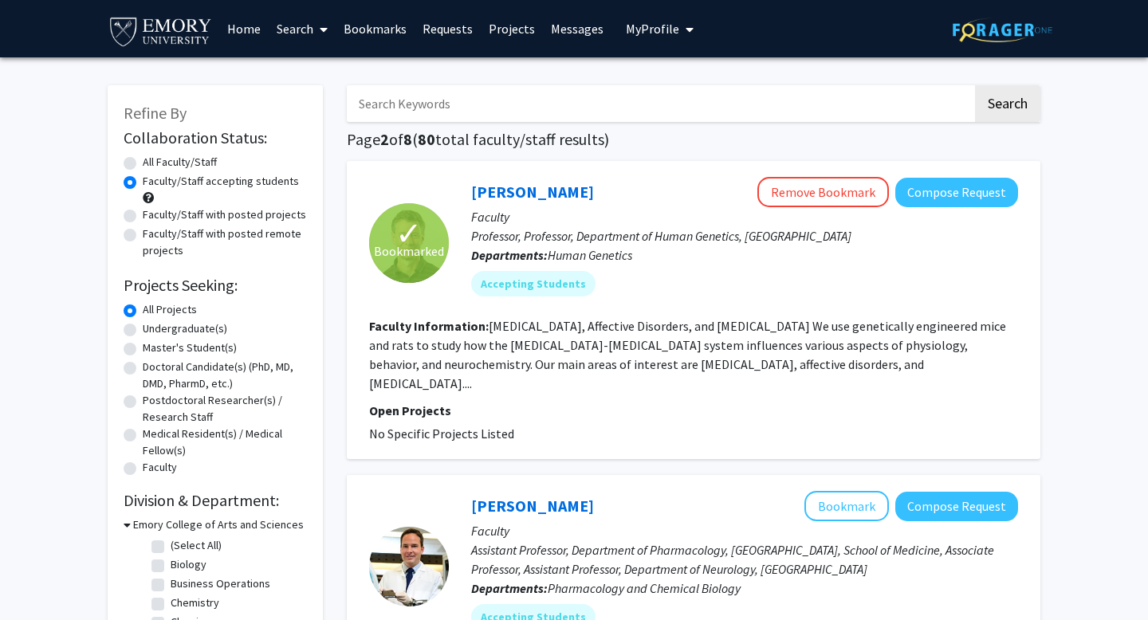
click at [143, 334] on label "Undergraduate(s)" at bounding box center [185, 329] width 85 height 17
click at [143, 331] on input "Undergraduate(s)" at bounding box center [148, 326] width 10 height 10
radio input "true"
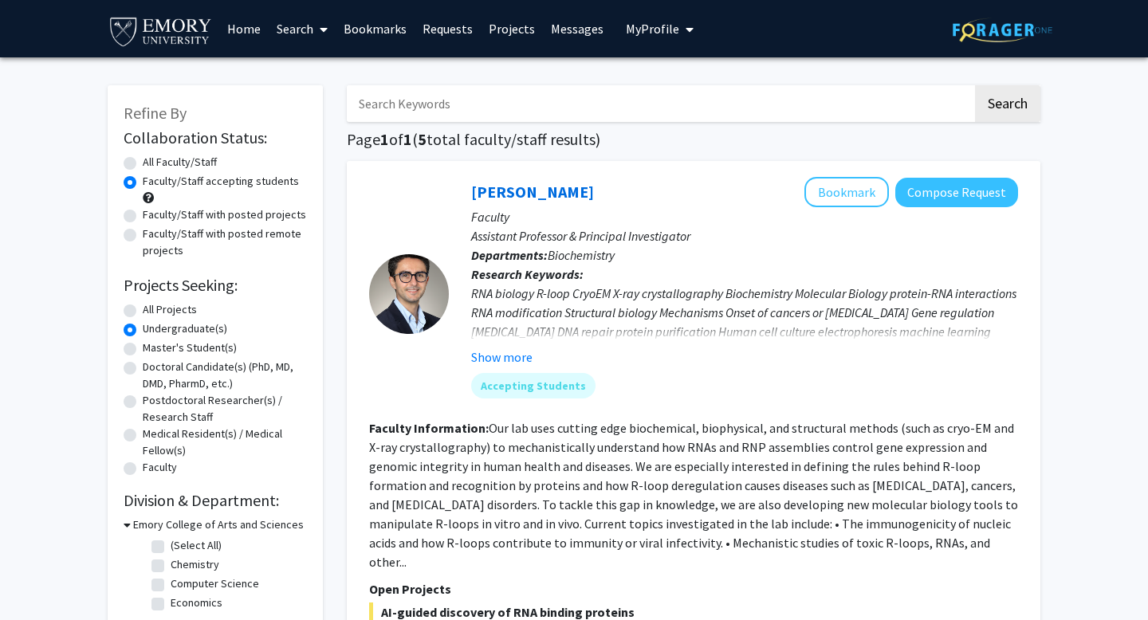
click at [143, 309] on label "All Projects" at bounding box center [170, 309] width 54 height 17
click at [143, 309] on input "All Projects" at bounding box center [148, 306] width 10 height 10
radio input "true"
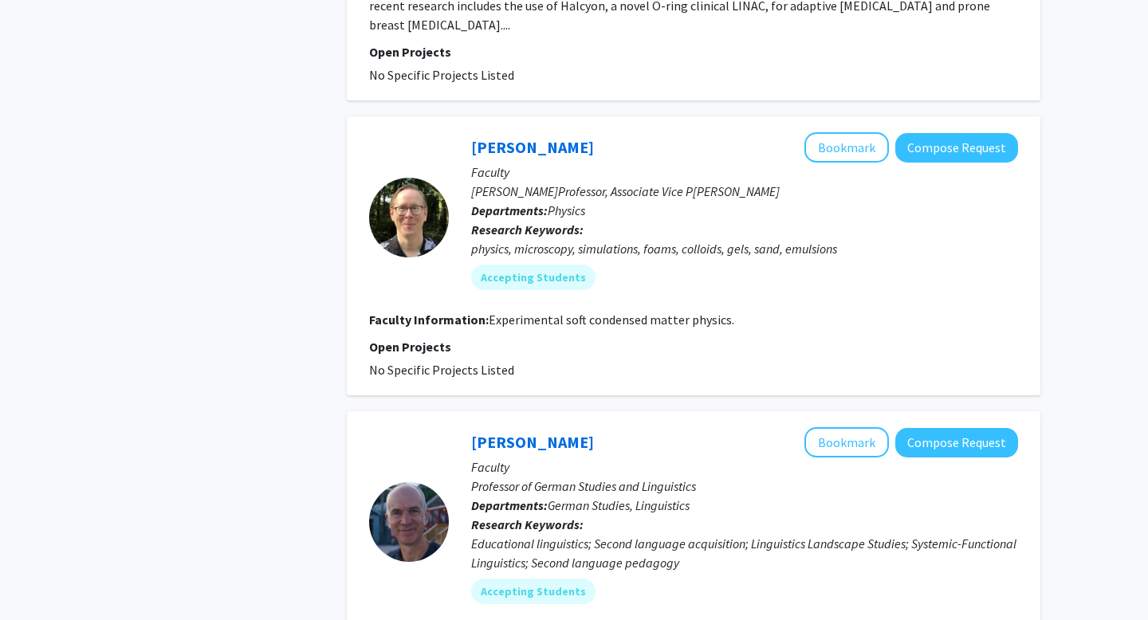
scroll to position [5206, 0]
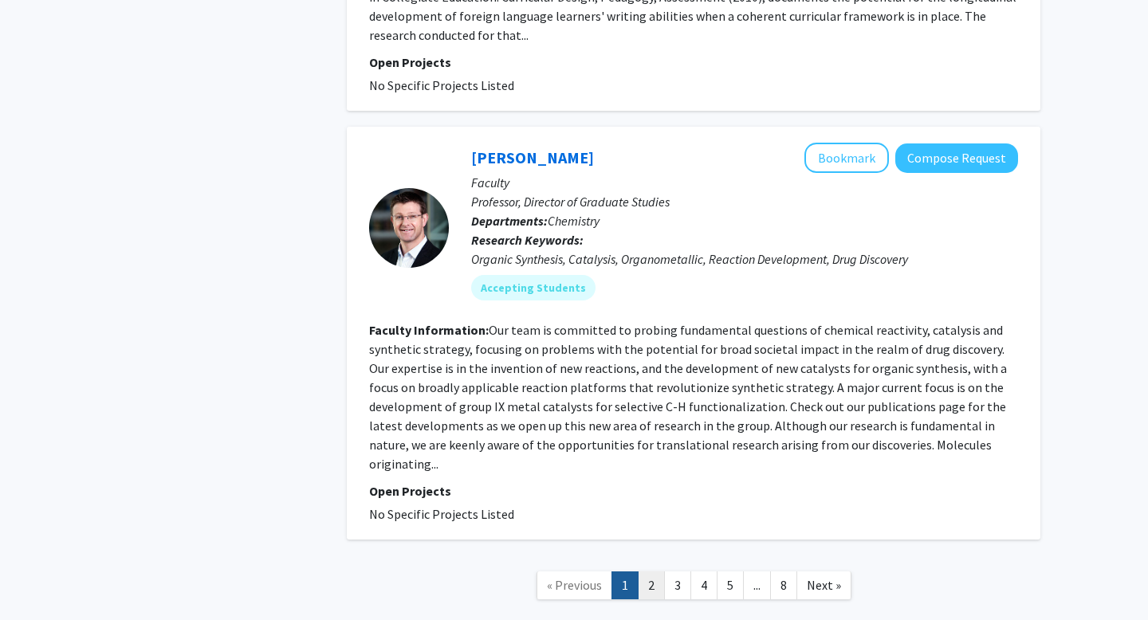
click at [651, 572] on link "2" at bounding box center [651, 586] width 27 height 28
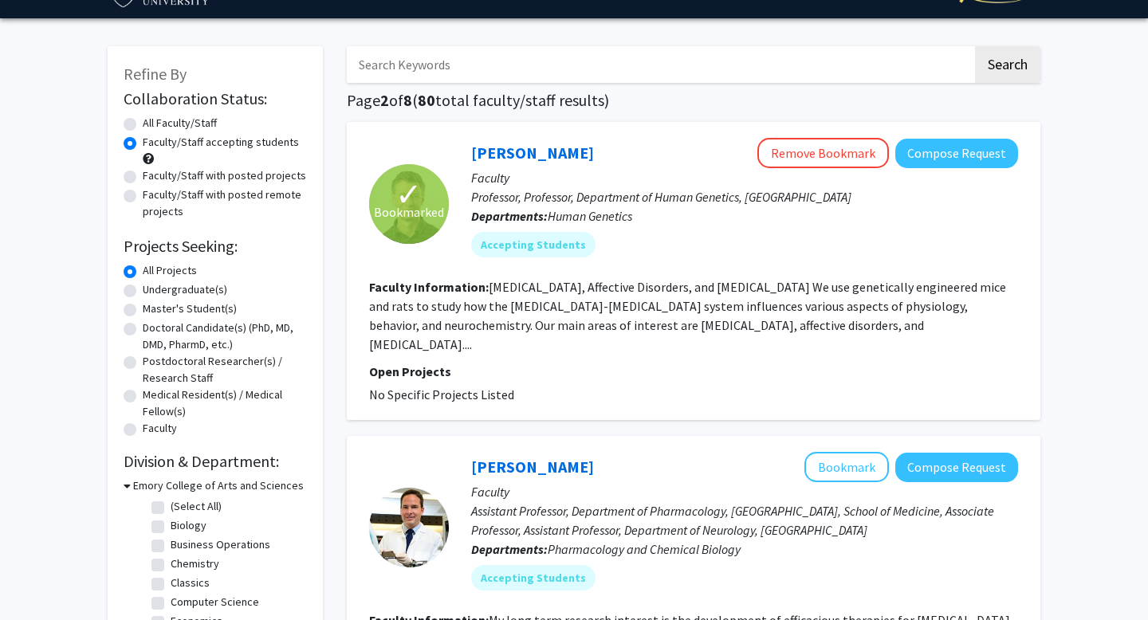
scroll to position [41, 0]
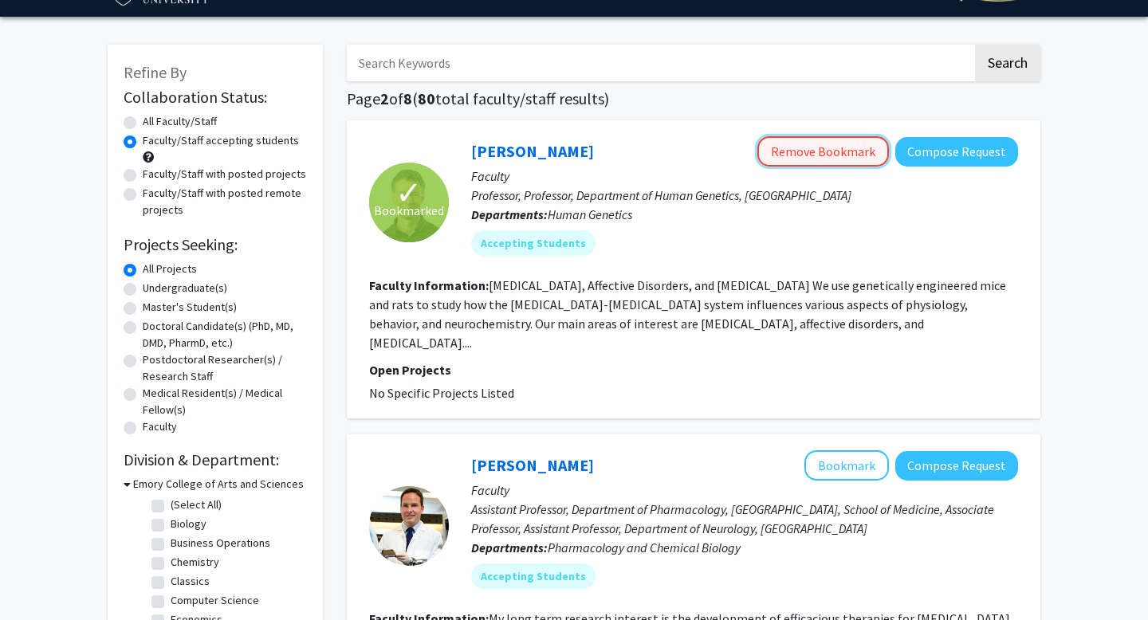
click at [864, 152] on button "Remove Bookmark" at bounding box center [823, 151] width 132 height 30
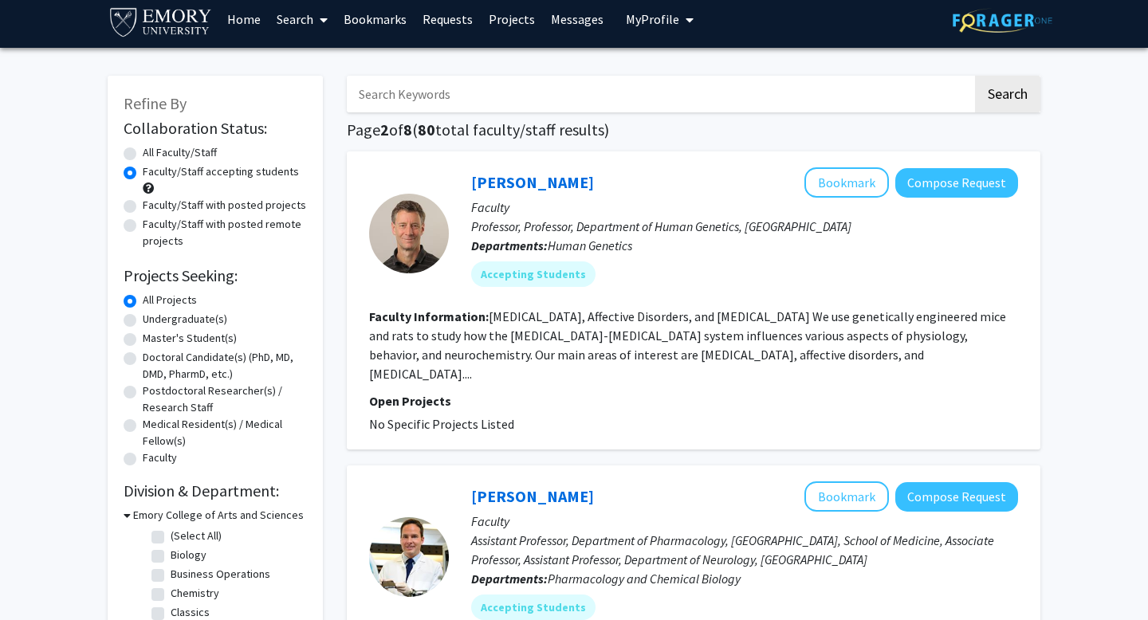
scroll to position [0, 0]
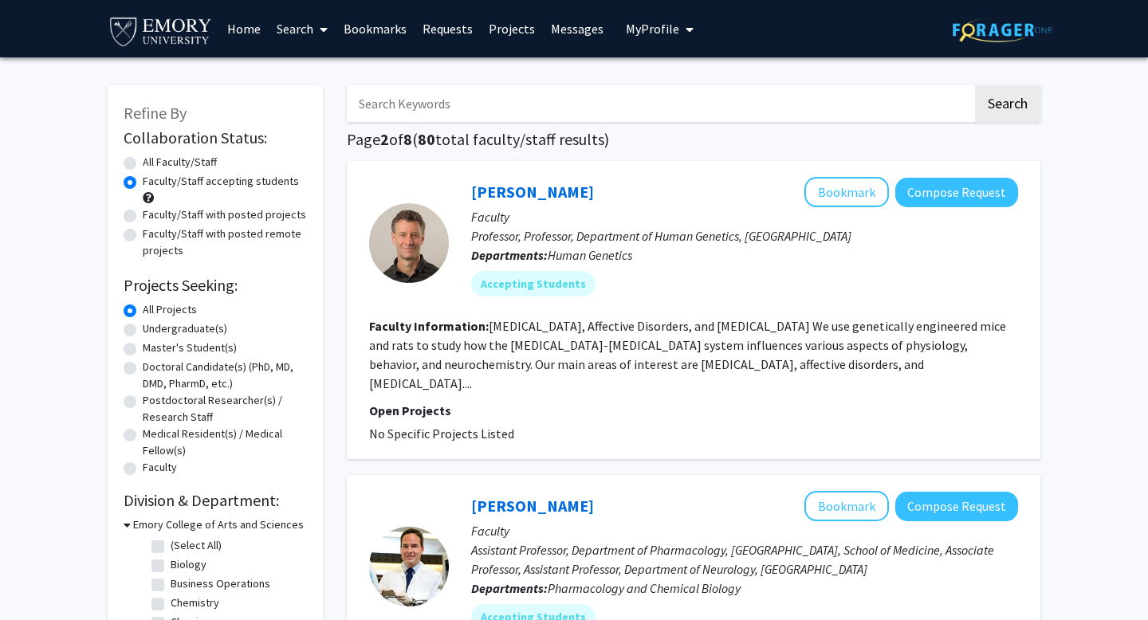
click at [414, 100] on input "Search Keywords" at bounding box center [660, 103] width 626 height 37
type input "oral health"
click at [975, 85] on button "Search" at bounding box center [1007, 103] width 65 height 37
radio input "true"
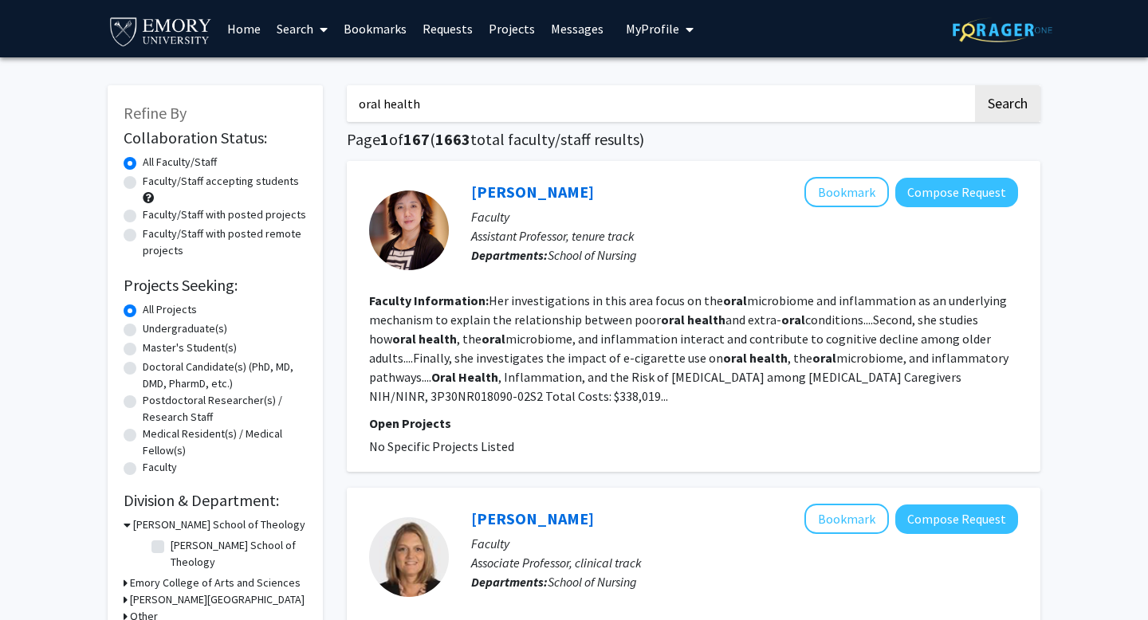
click at [143, 179] on label "Faculty/Staff accepting students" at bounding box center [221, 181] width 156 height 17
click at [143, 179] on input "Faculty/Staff accepting students" at bounding box center [148, 178] width 10 height 10
radio input "true"
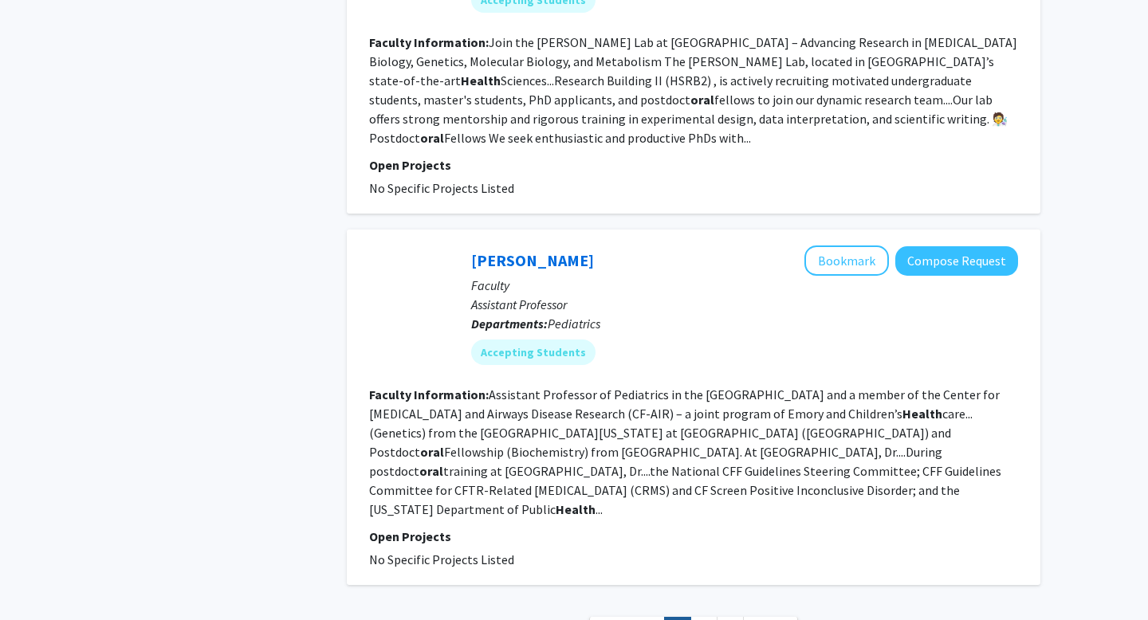
scroll to position [3794, 0]
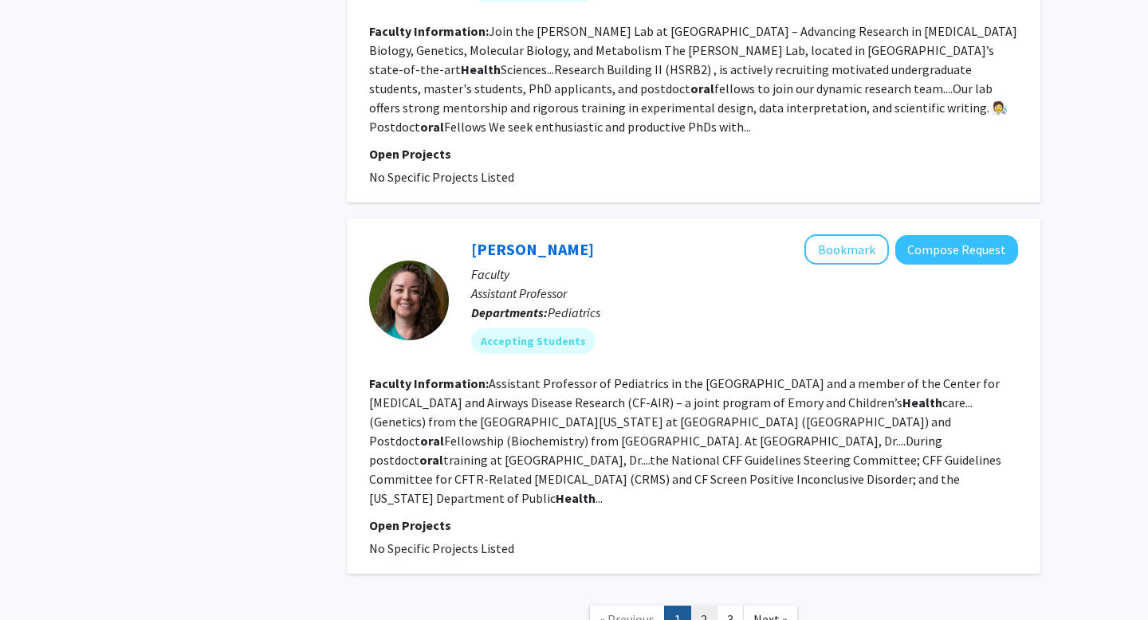
click at [710, 606] on link "2" at bounding box center [703, 620] width 27 height 28
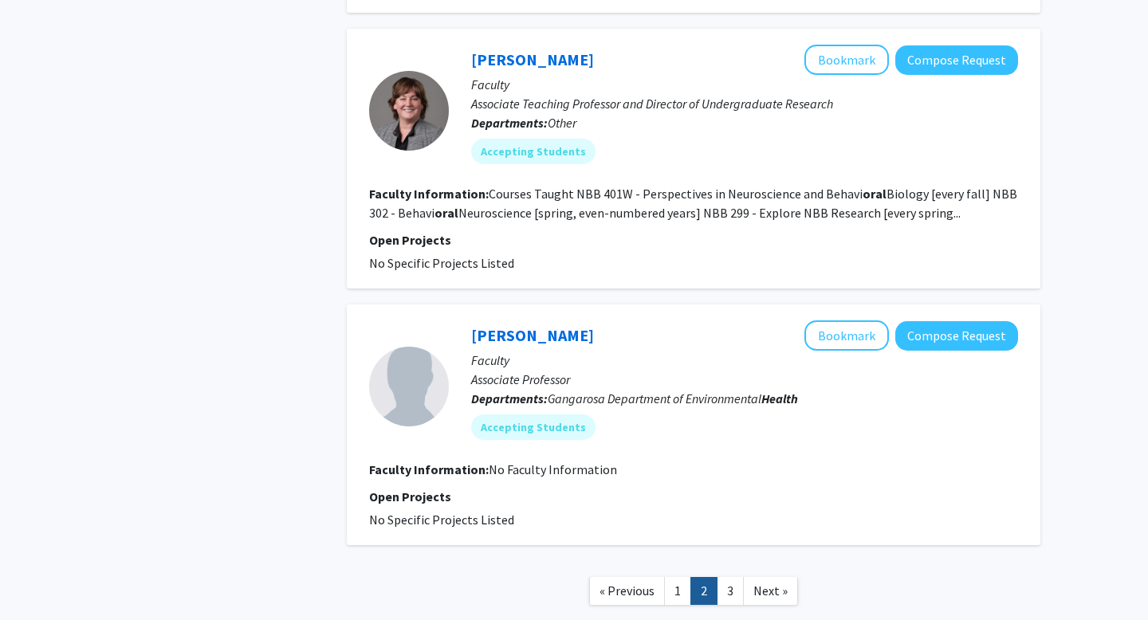
scroll to position [3179, 0]
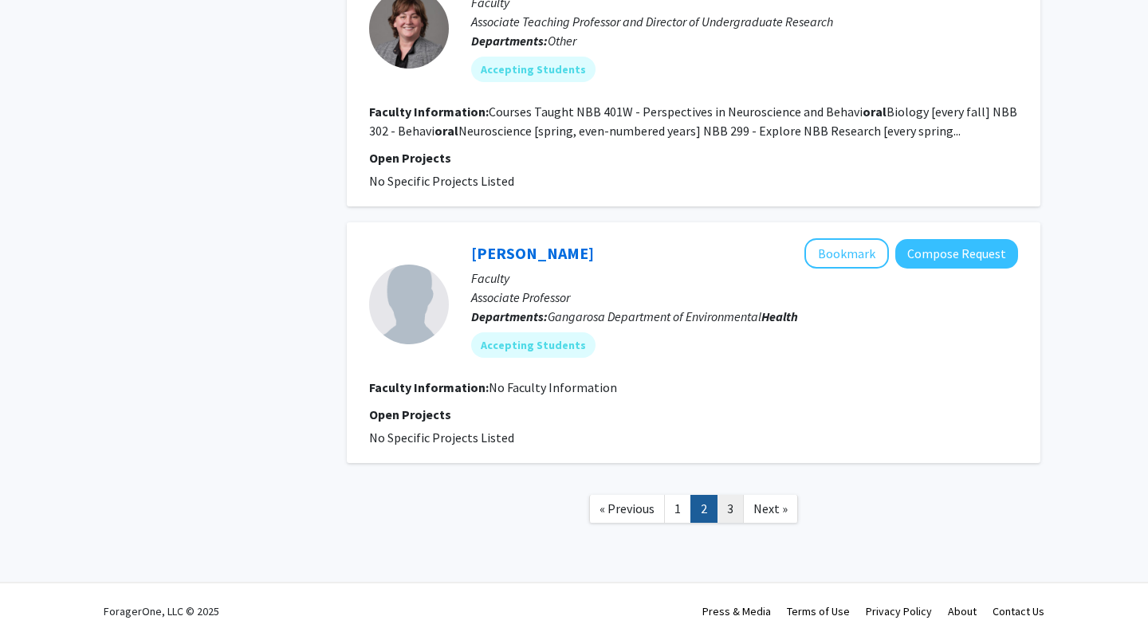
click at [734, 495] on link "3" at bounding box center [730, 509] width 27 height 28
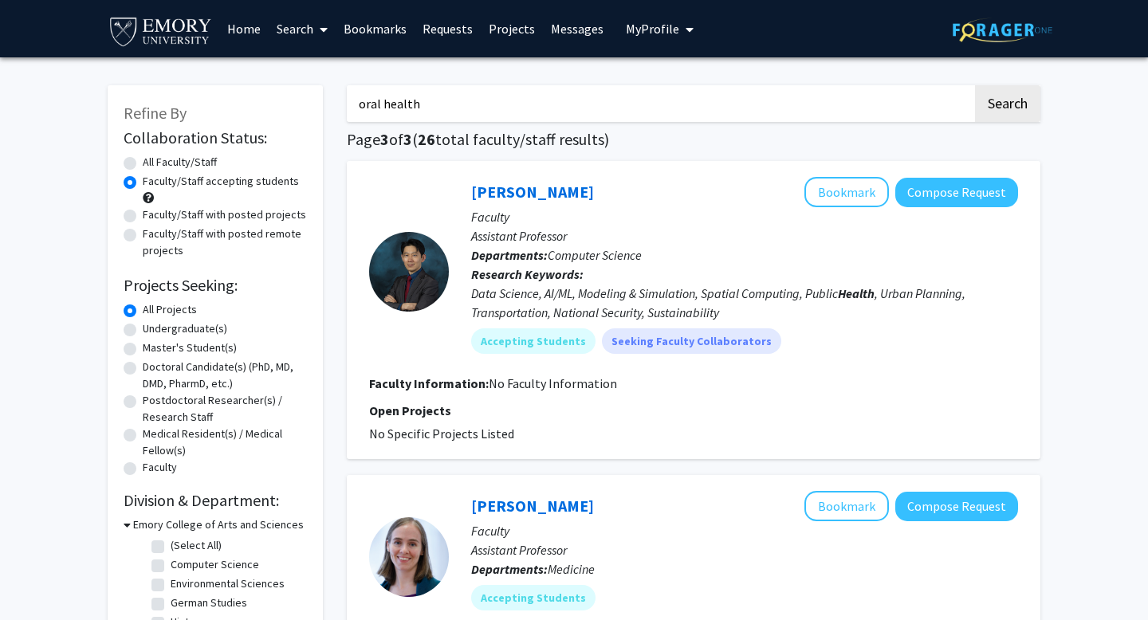
click at [143, 328] on label "Undergraduate(s)" at bounding box center [185, 329] width 85 height 17
click at [143, 328] on input "Undergraduate(s)" at bounding box center [148, 326] width 10 height 10
radio input "true"
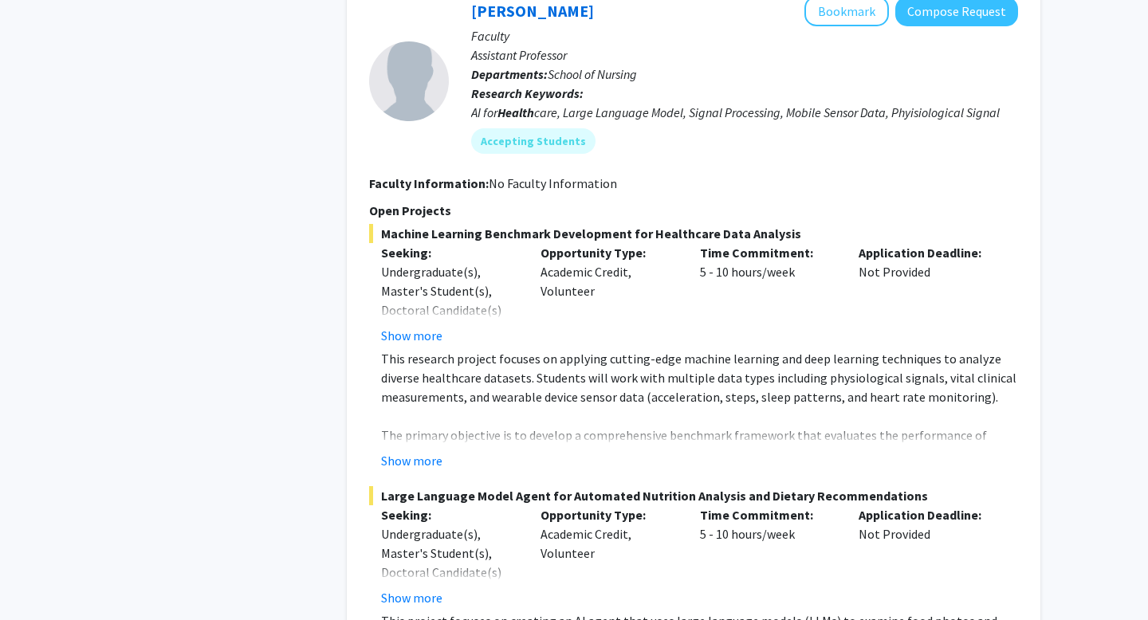
scroll to position [2043, 0]
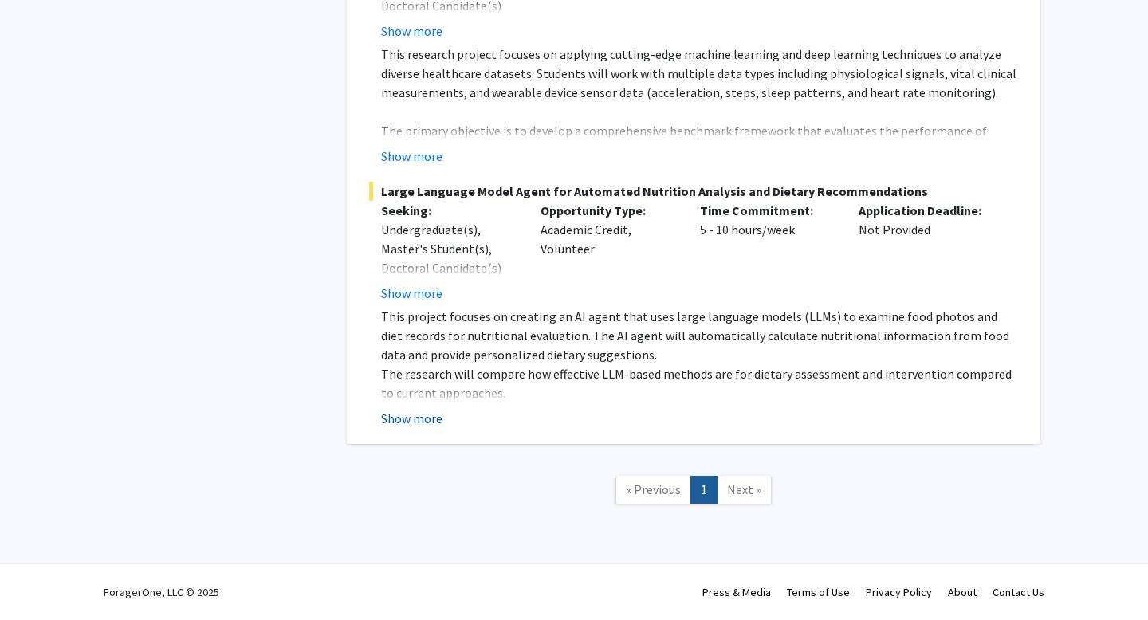
click at [421, 416] on button "Show more" at bounding box center [411, 418] width 61 height 19
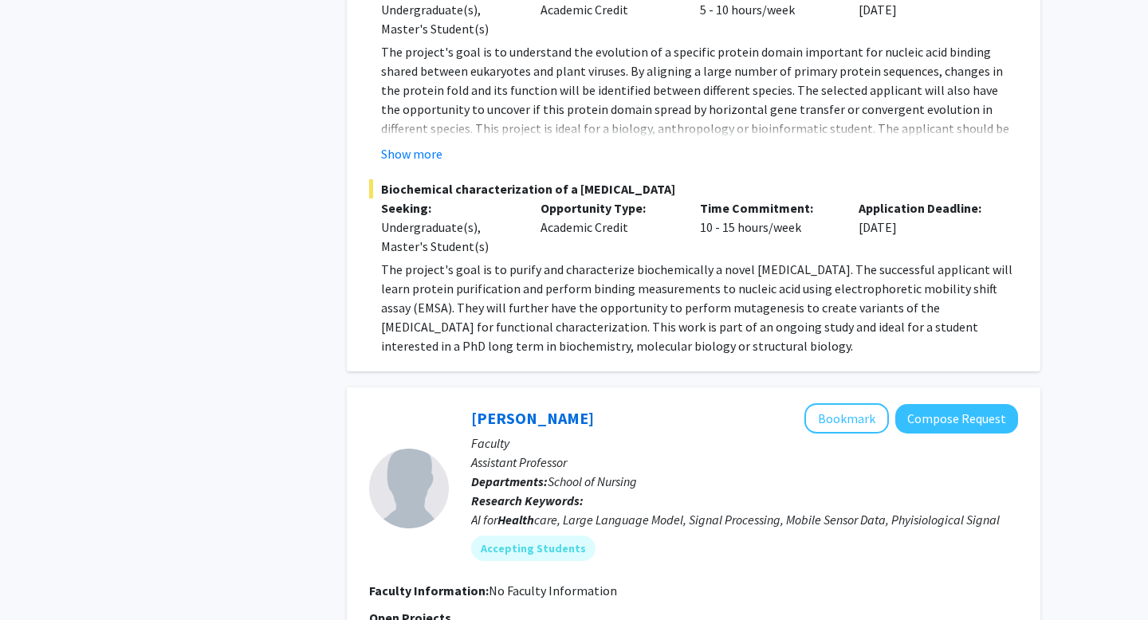
scroll to position [1329, 0]
click at [429, 153] on button "Show more" at bounding box center [411, 155] width 61 height 19
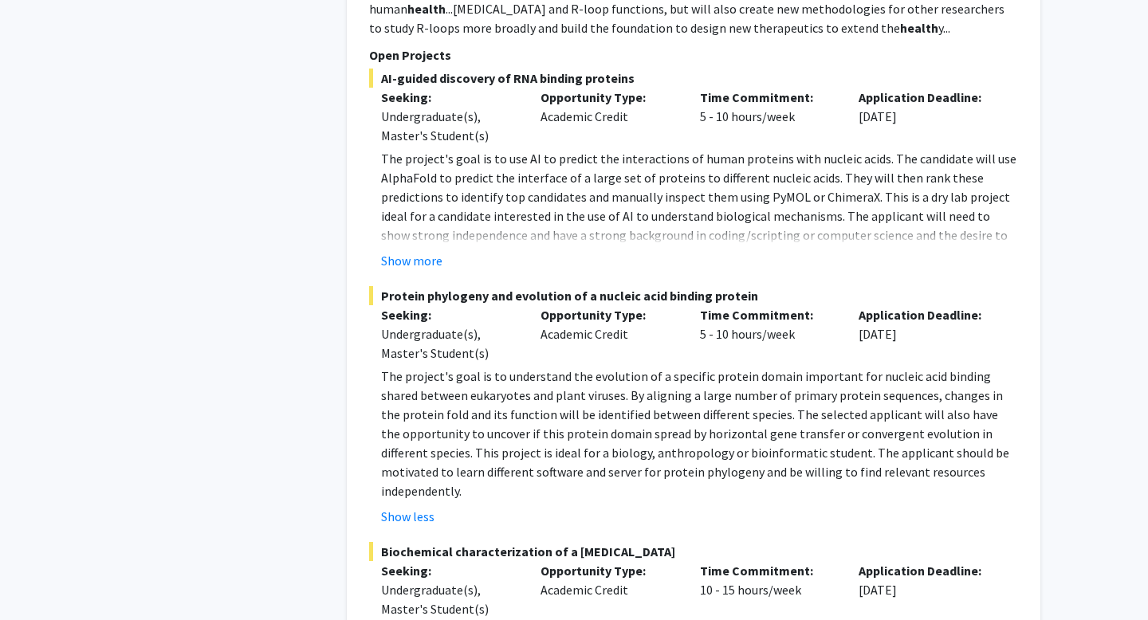
scroll to position [988, 0]
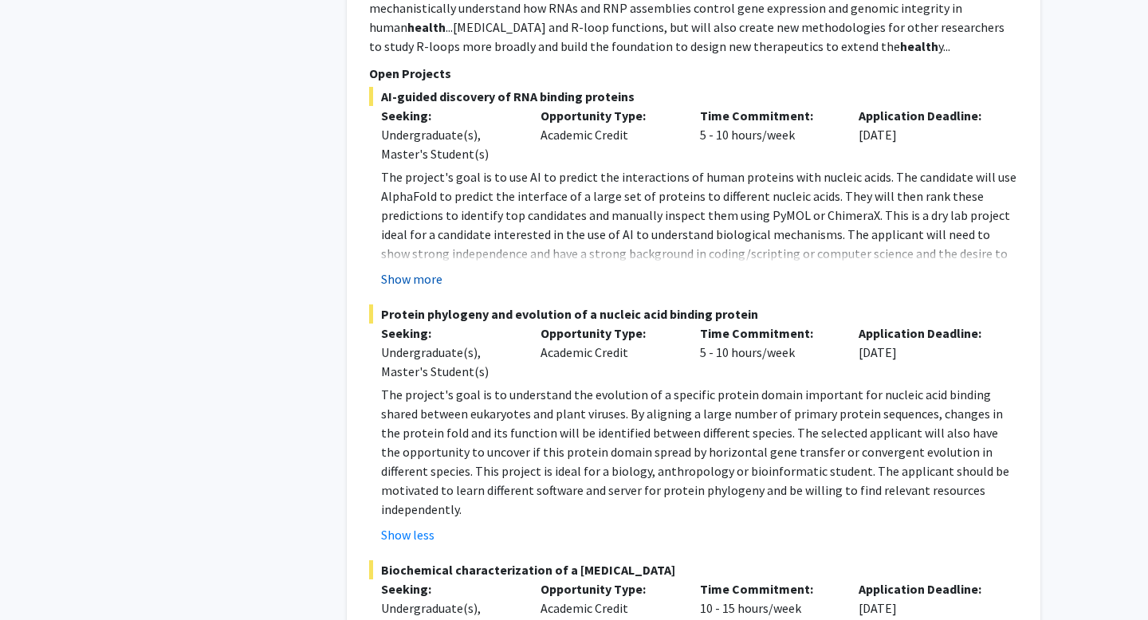
click at [417, 275] on button "Show more" at bounding box center [411, 278] width 61 height 19
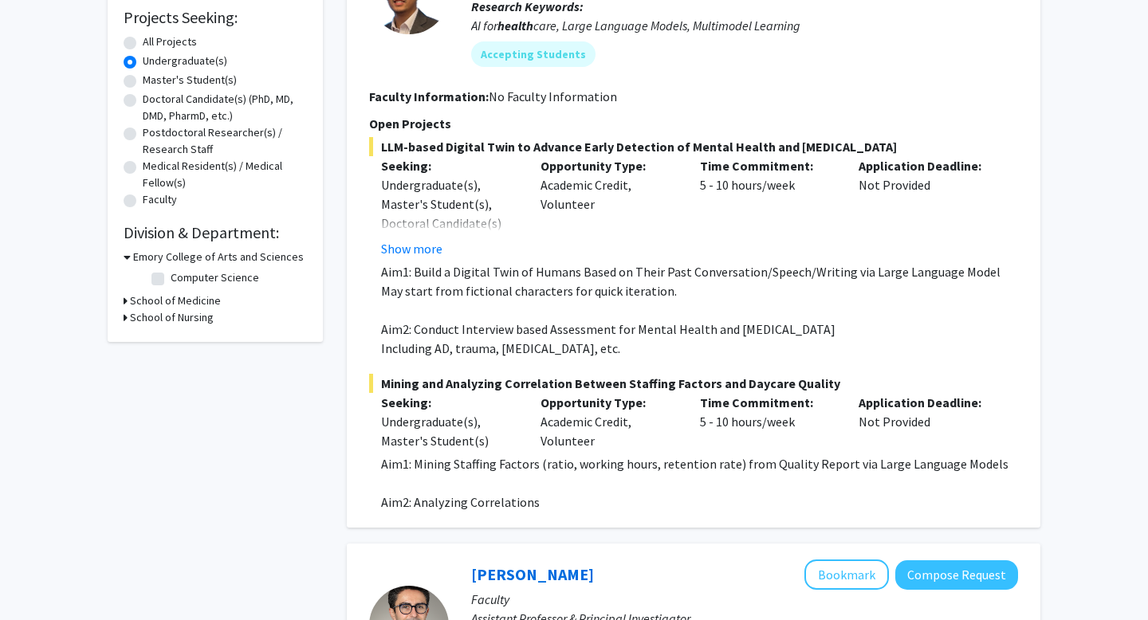
scroll to position [272, 0]
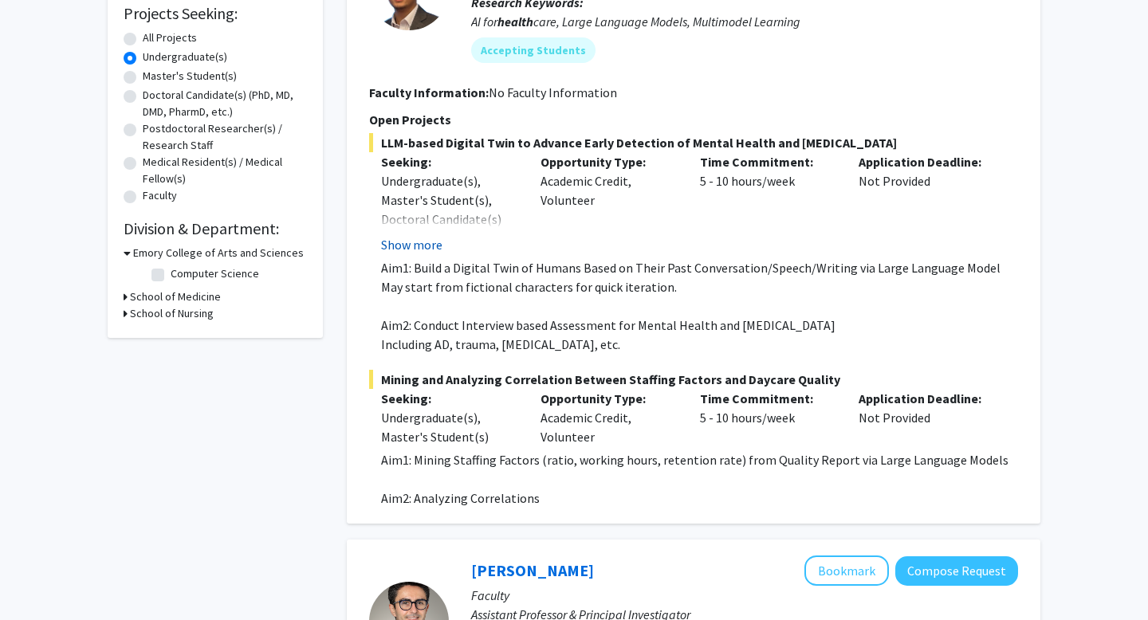
click at [392, 238] on button "Show more" at bounding box center [411, 244] width 61 height 19
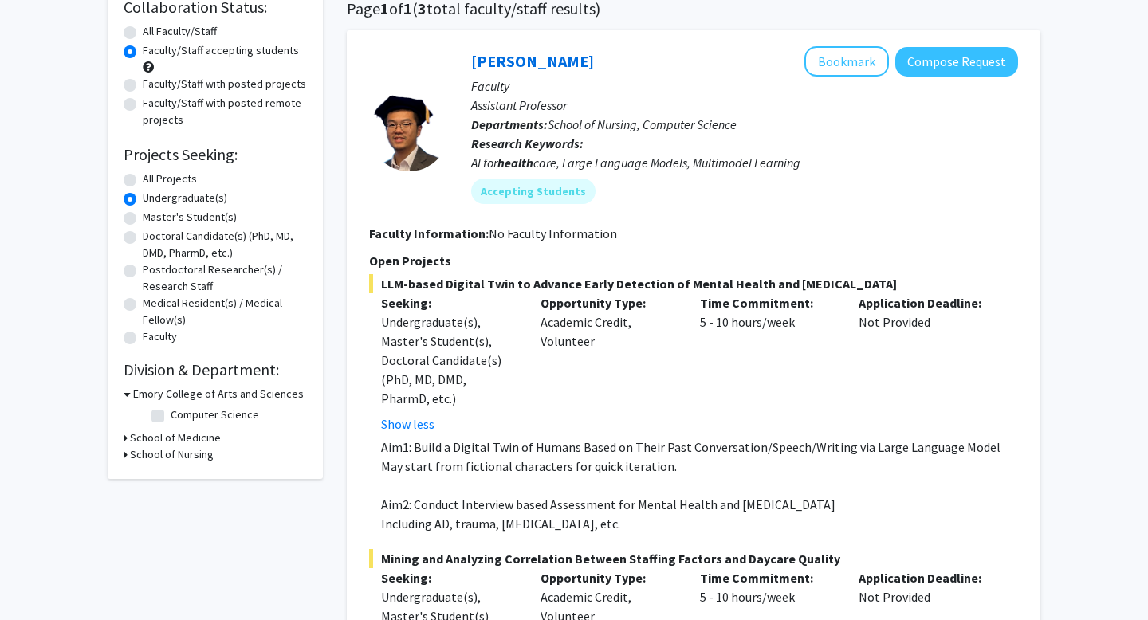
scroll to position [0, 0]
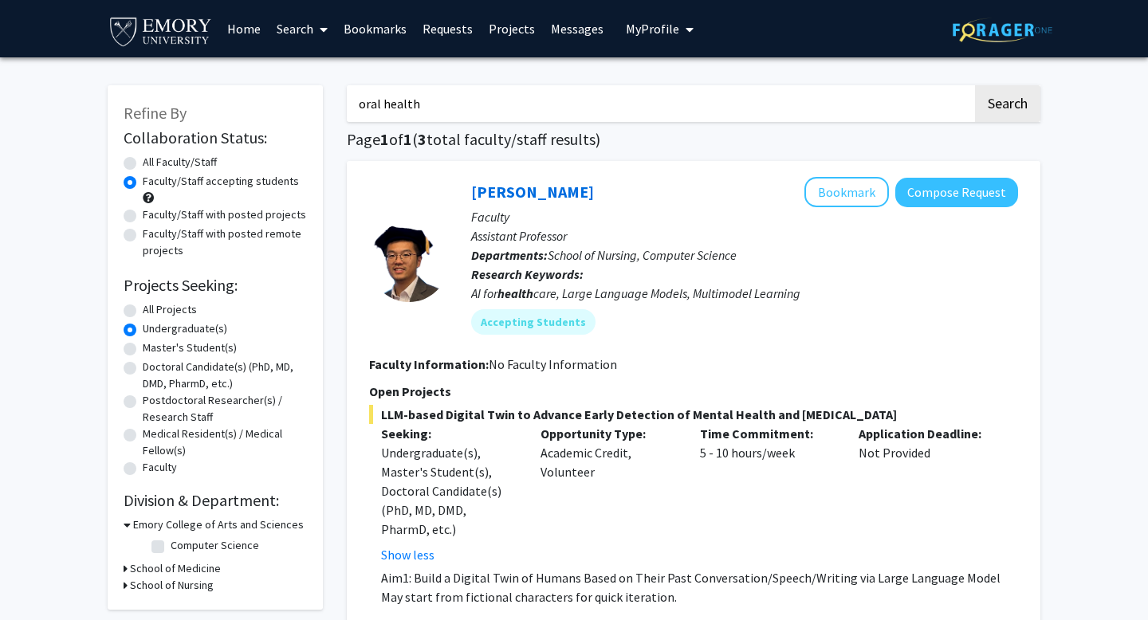
click at [651, 33] on span "My Profile" at bounding box center [652, 29] width 53 height 16
click at [249, 33] on link "Home" at bounding box center [243, 29] width 49 height 56
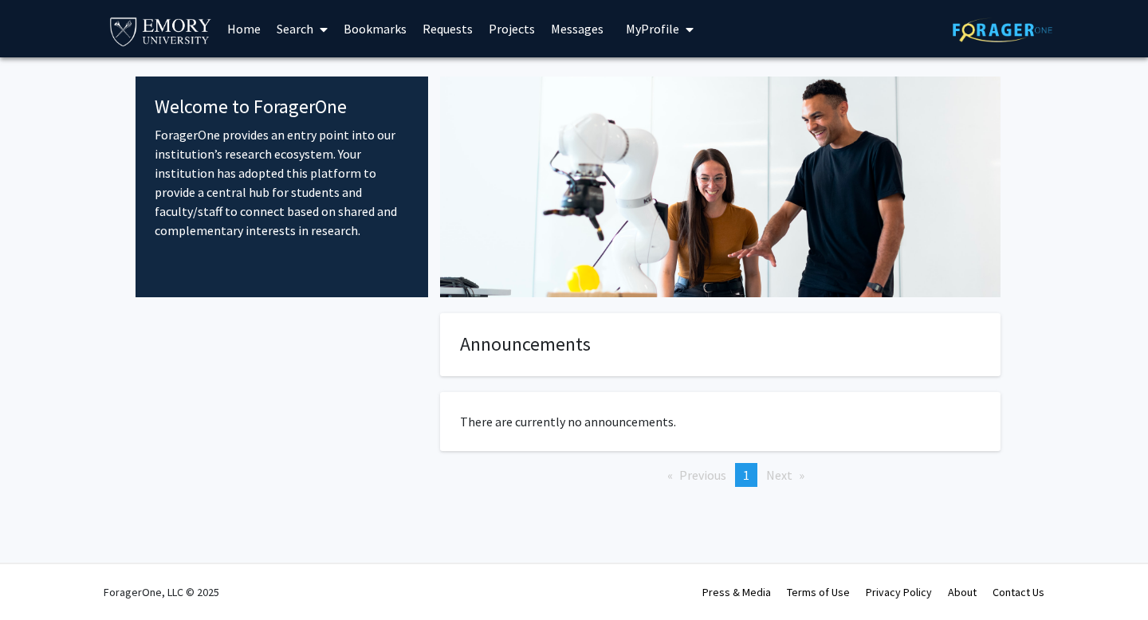
click at [299, 30] on link "Search" at bounding box center [302, 29] width 67 height 56
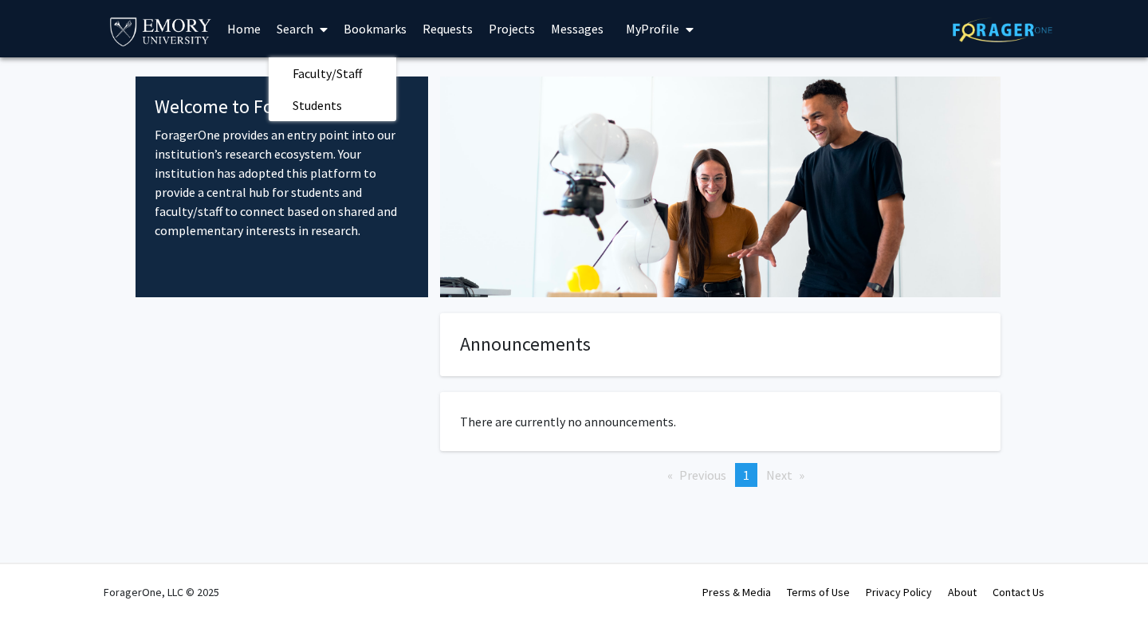
click at [389, 17] on link "Bookmarks" at bounding box center [375, 29] width 79 height 56
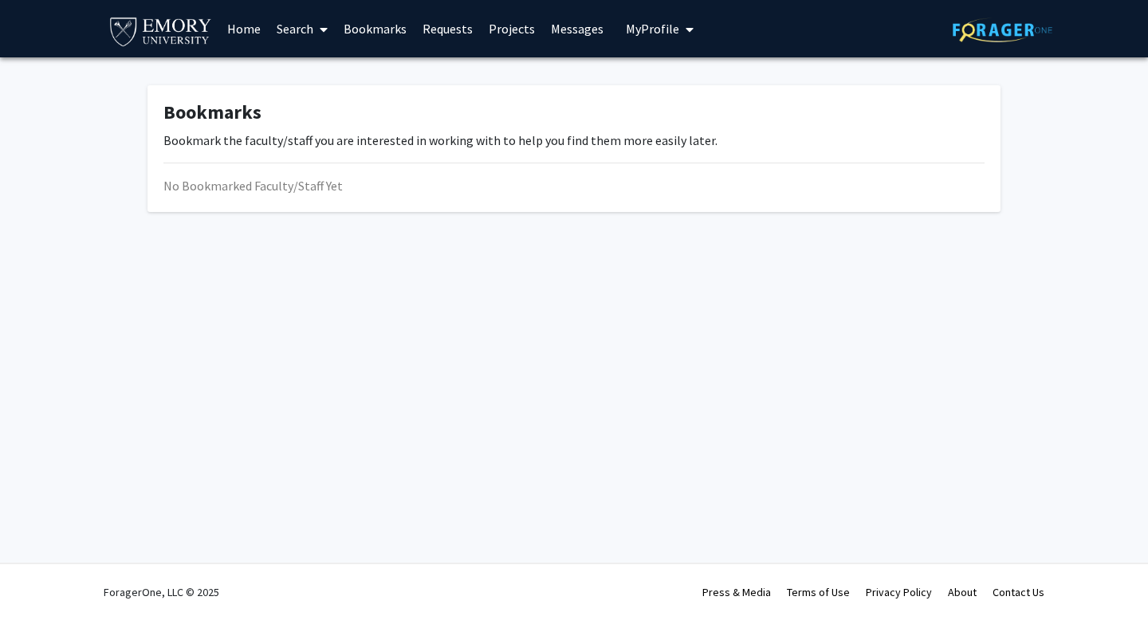
click at [300, 33] on link "Search" at bounding box center [302, 29] width 67 height 56
click at [323, 105] on span "Students" at bounding box center [317, 105] width 97 height 32
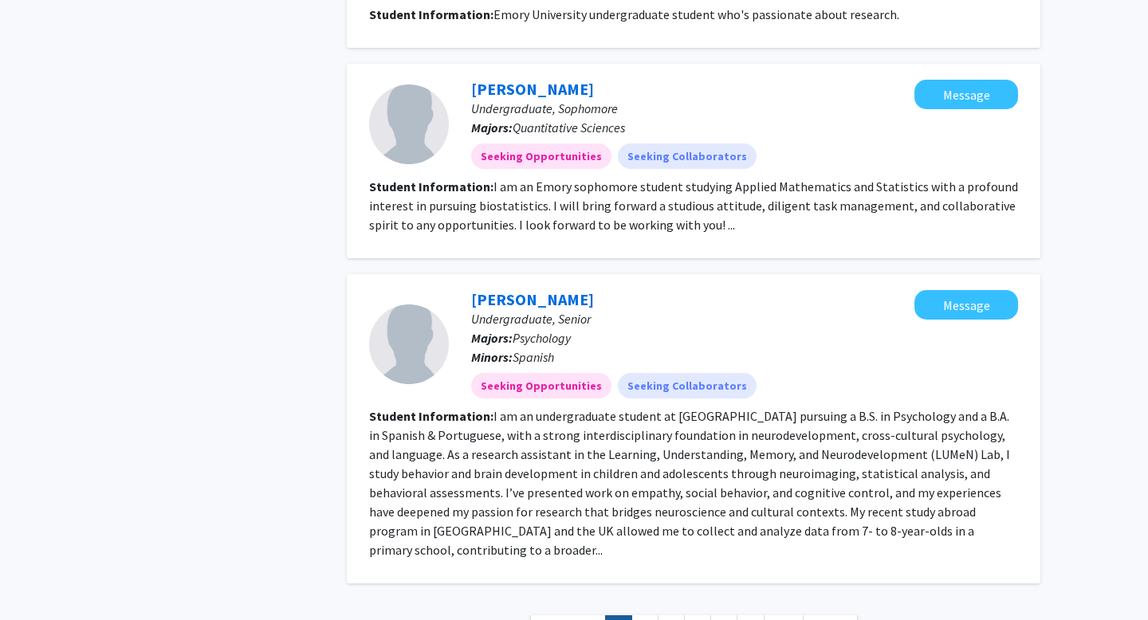
scroll to position [2165, 0]
click at [644, 615] on link "2" at bounding box center [644, 629] width 27 height 28
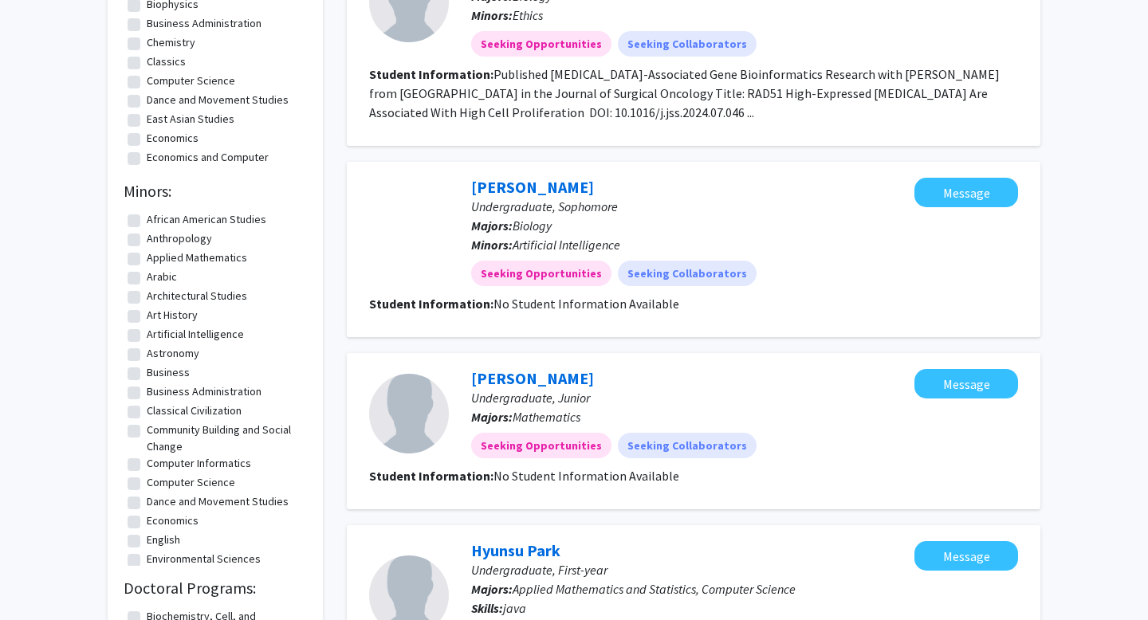
scroll to position [1595, 0]
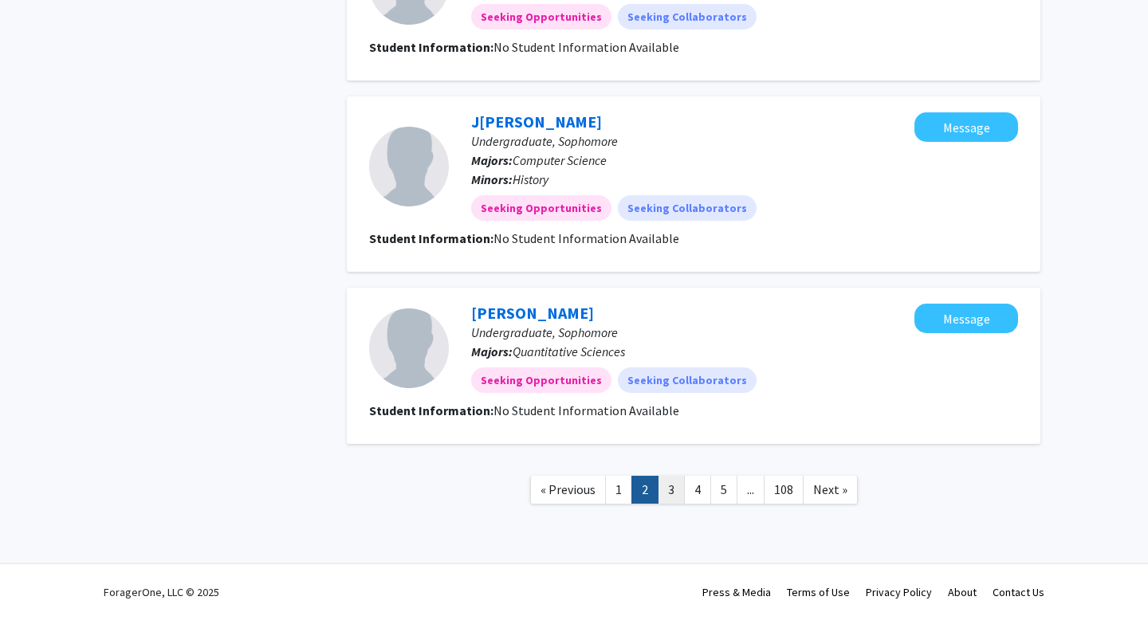
click at [667, 491] on link "3" at bounding box center [671, 490] width 27 height 28
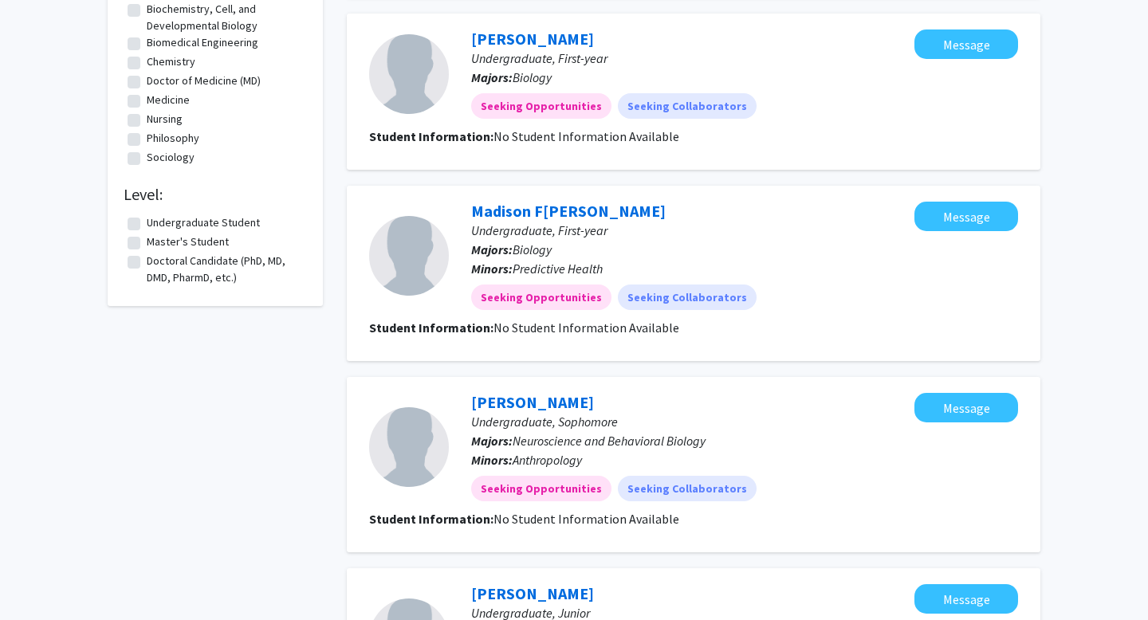
scroll to position [1519, 0]
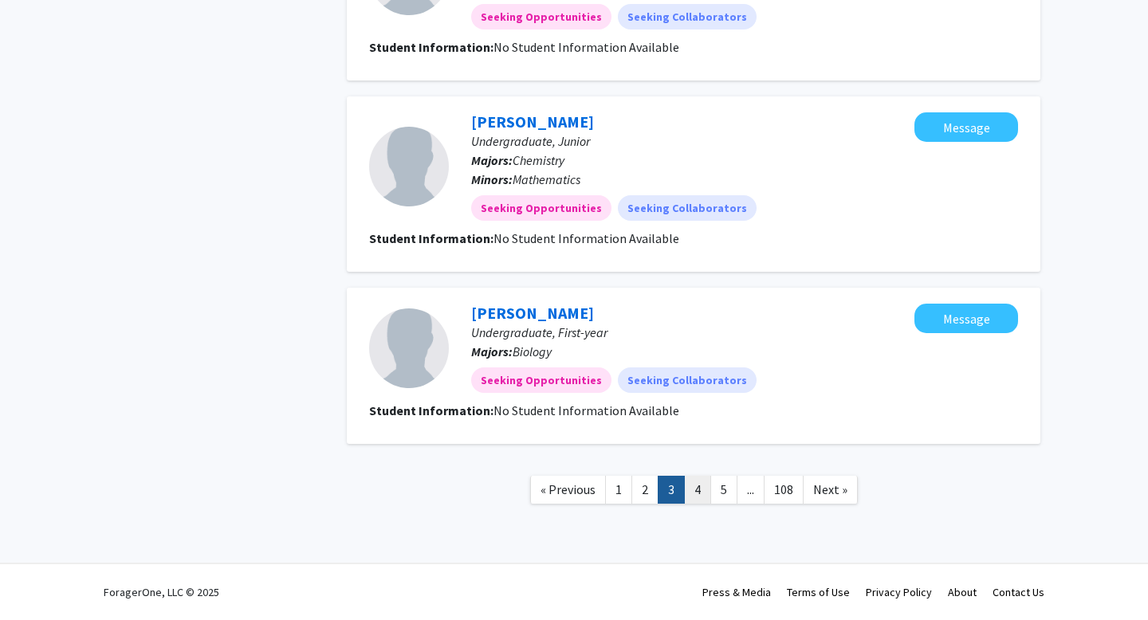
click at [694, 490] on link "4" at bounding box center [697, 490] width 27 height 28
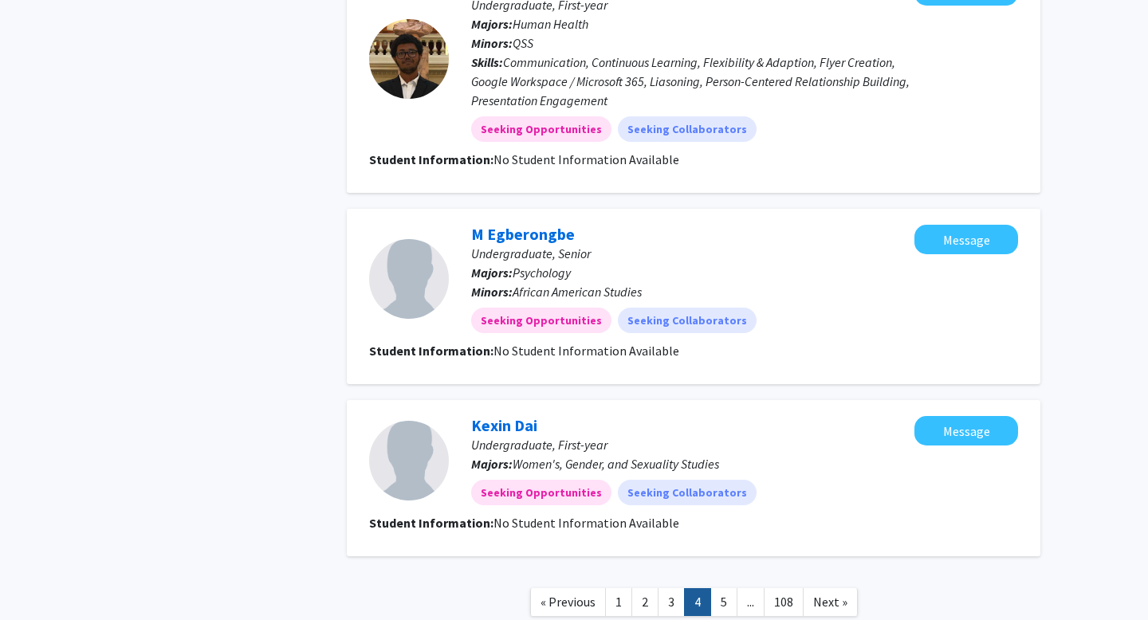
scroll to position [1584, 0]
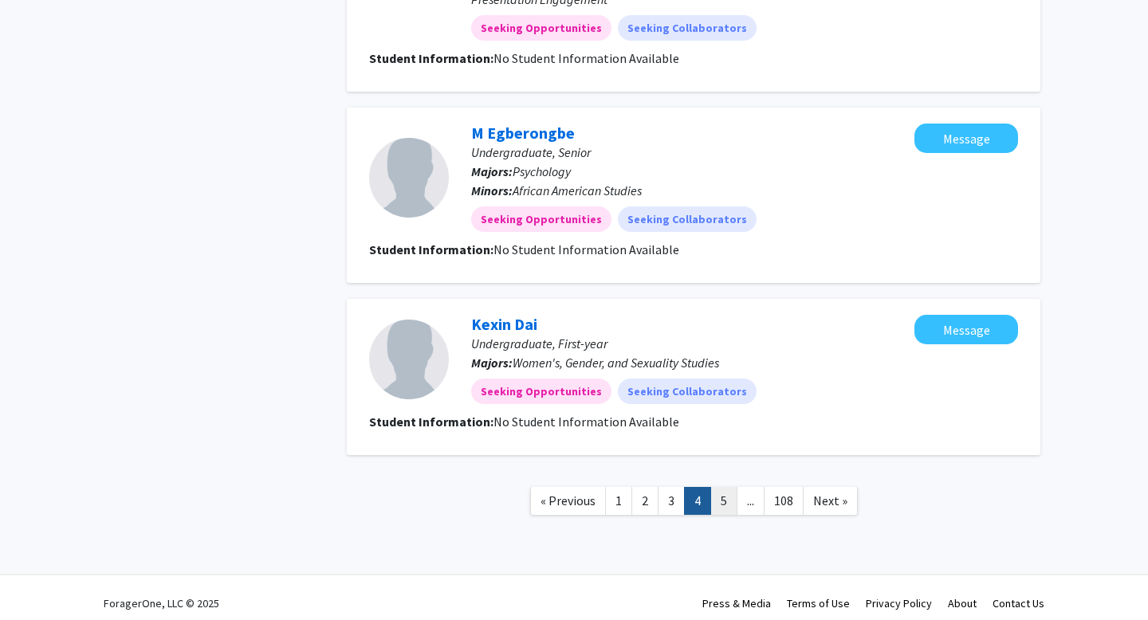
click at [722, 503] on link "5" at bounding box center [723, 501] width 27 height 28
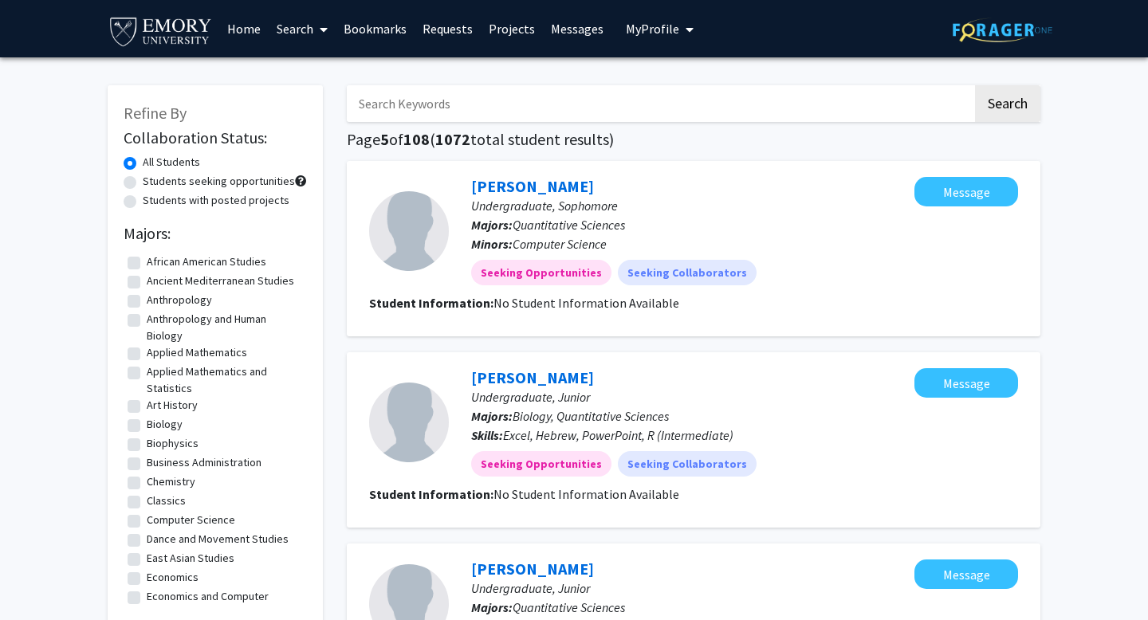
click at [672, 26] on span "My Profile" at bounding box center [652, 29] width 53 height 16
click at [692, 89] on span "View Profile" at bounding box center [725, 92] width 96 height 18
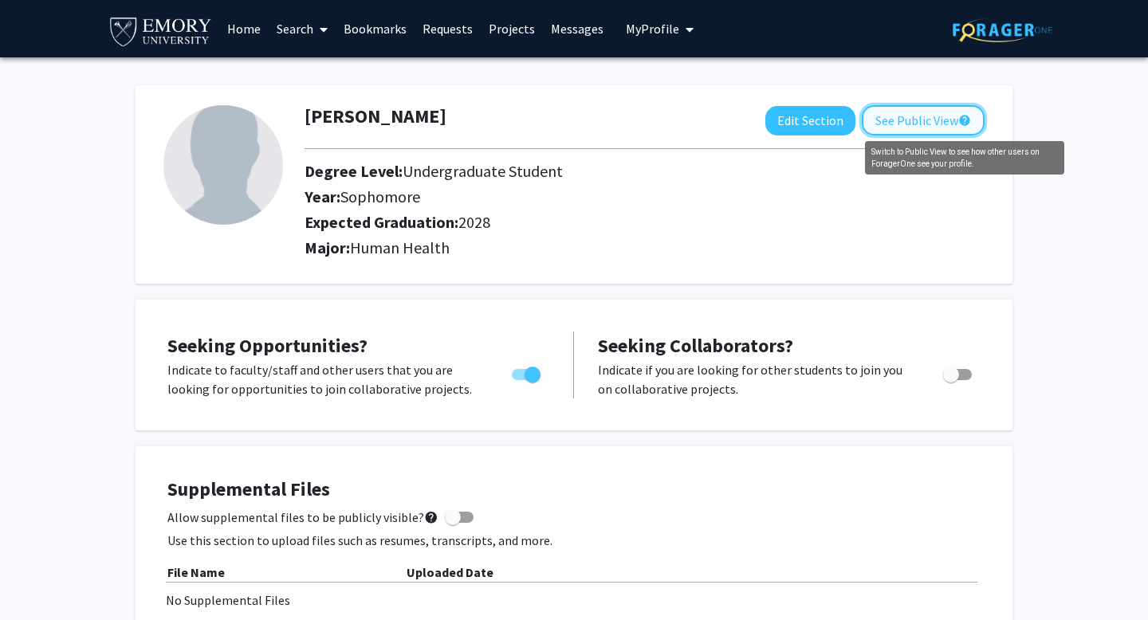
click at [966, 120] on mat-icon "help" at bounding box center [964, 120] width 13 height 19
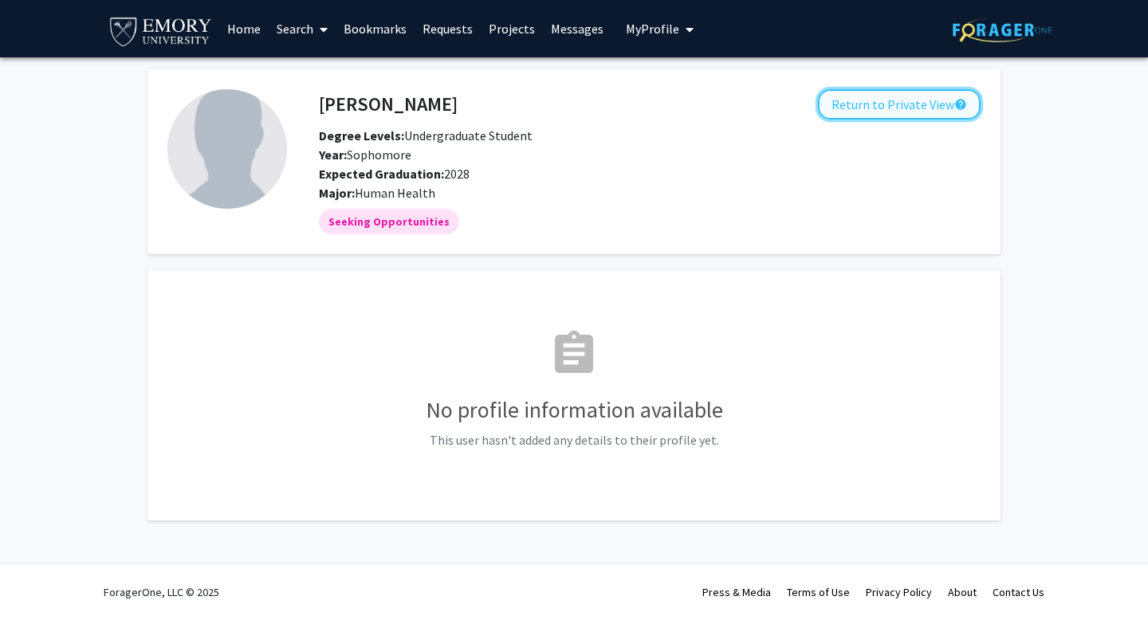
click at [849, 117] on button "Return to Private View help" at bounding box center [899, 104] width 163 height 30
